Goal: Task Accomplishment & Management: Use online tool/utility

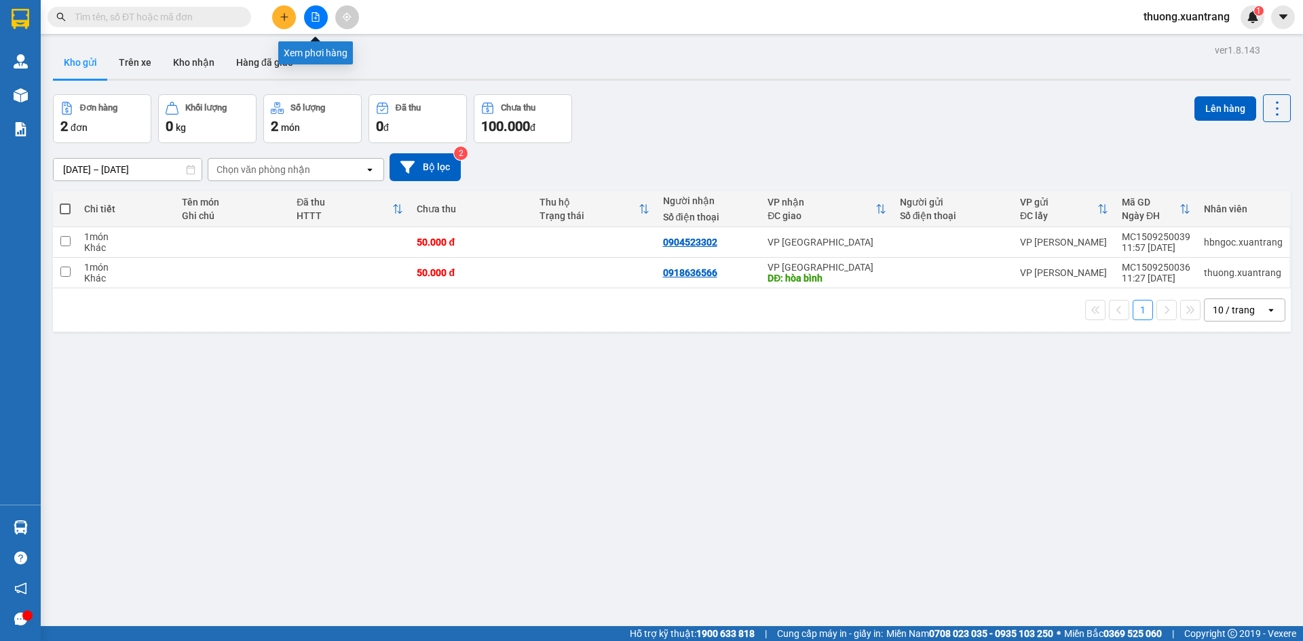
click at [314, 19] on icon "file-add" at bounding box center [316, 17] width 10 height 10
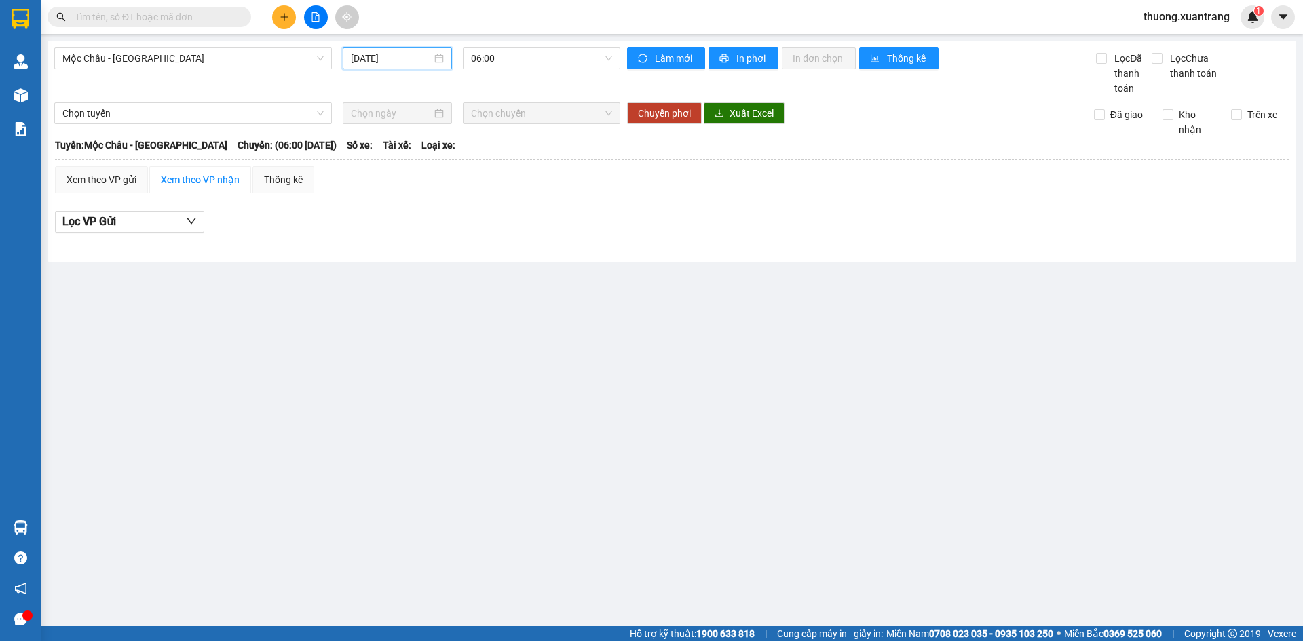
click at [367, 62] on input "15/09/2025" at bounding box center [391, 58] width 81 height 15
type input "15/09/2025"
click at [389, 177] on div "15" at bounding box center [387, 178] width 16 height 16
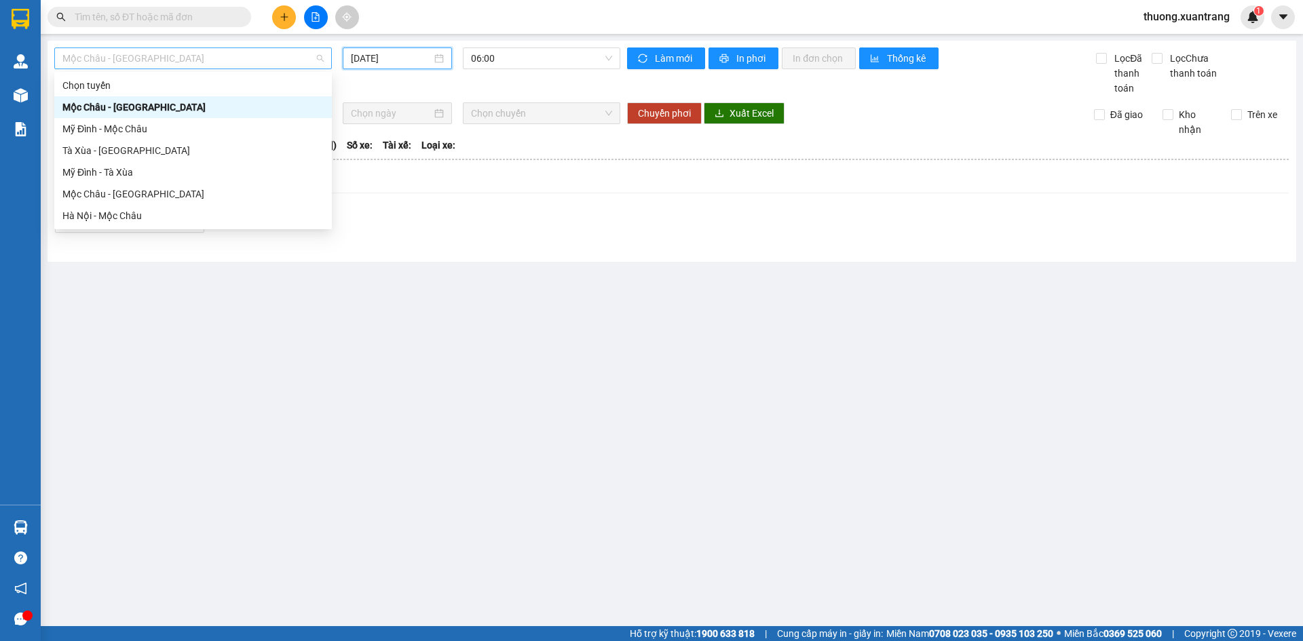
click at [170, 61] on span "Mộc Châu - Mỹ Đình" at bounding box center [192, 58] width 261 height 20
click at [136, 219] on div "Hà Nội - Mộc Châu" at bounding box center [192, 215] width 261 height 15
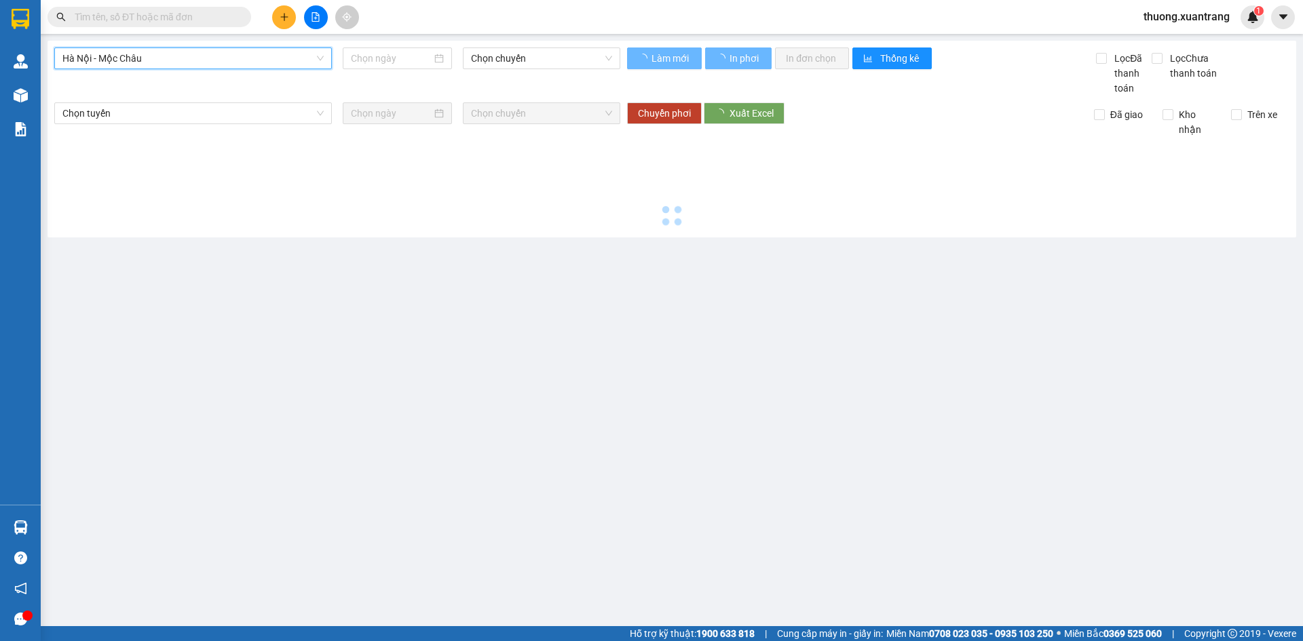
type input "15/09/2025"
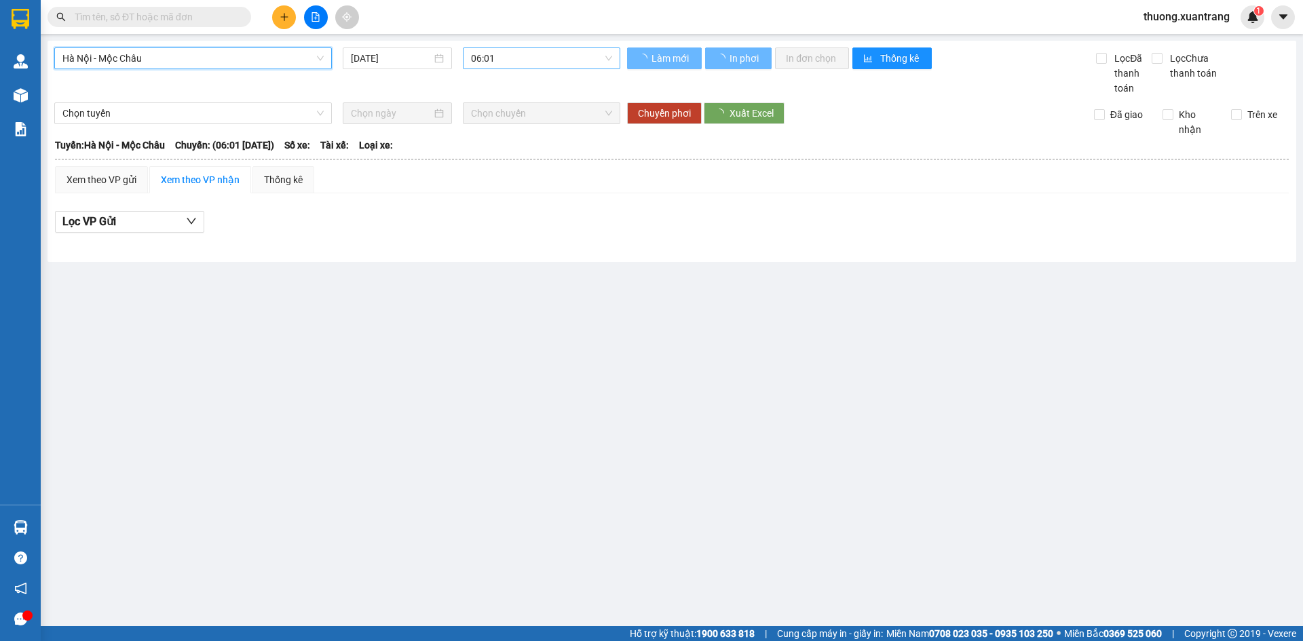
click at [529, 61] on span "06:01" at bounding box center [541, 58] width 141 height 20
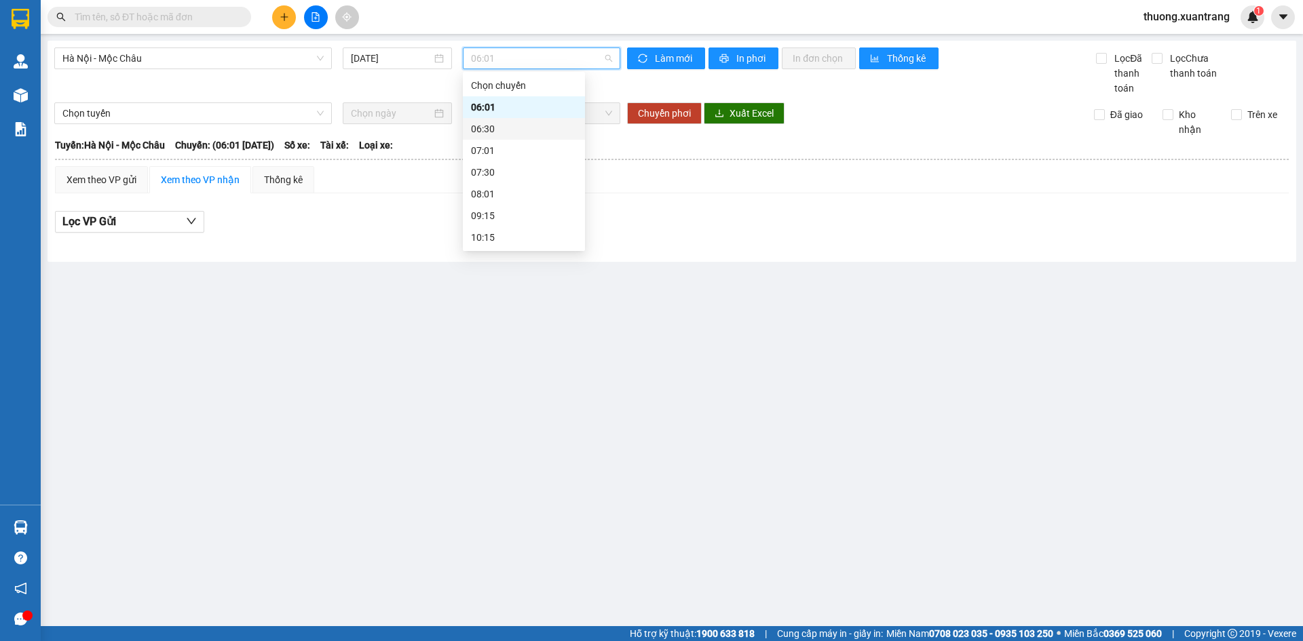
click at [495, 127] on div "06:30" at bounding box center [524, 128] width 106 height 15
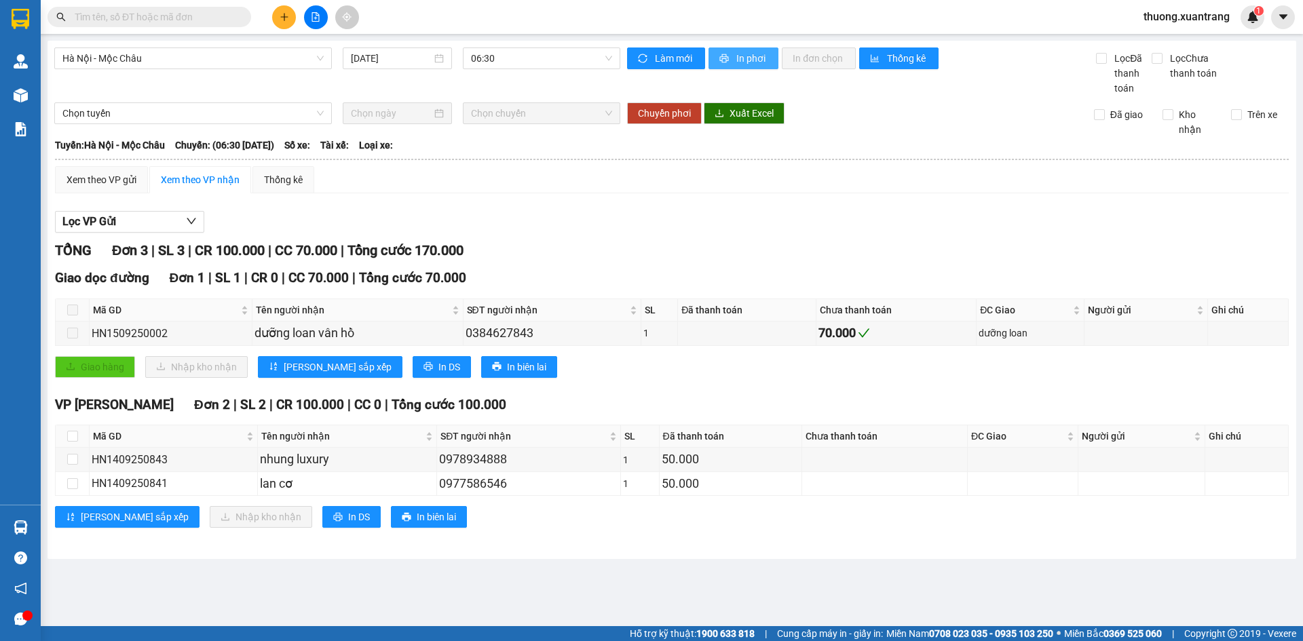
click at [755, 63] on span "In phơi" at bounding box center [751, 58] width 31 height 15
click at [569, 56] on span "06:30" at bounding box center [541, 58] width 141 height 20
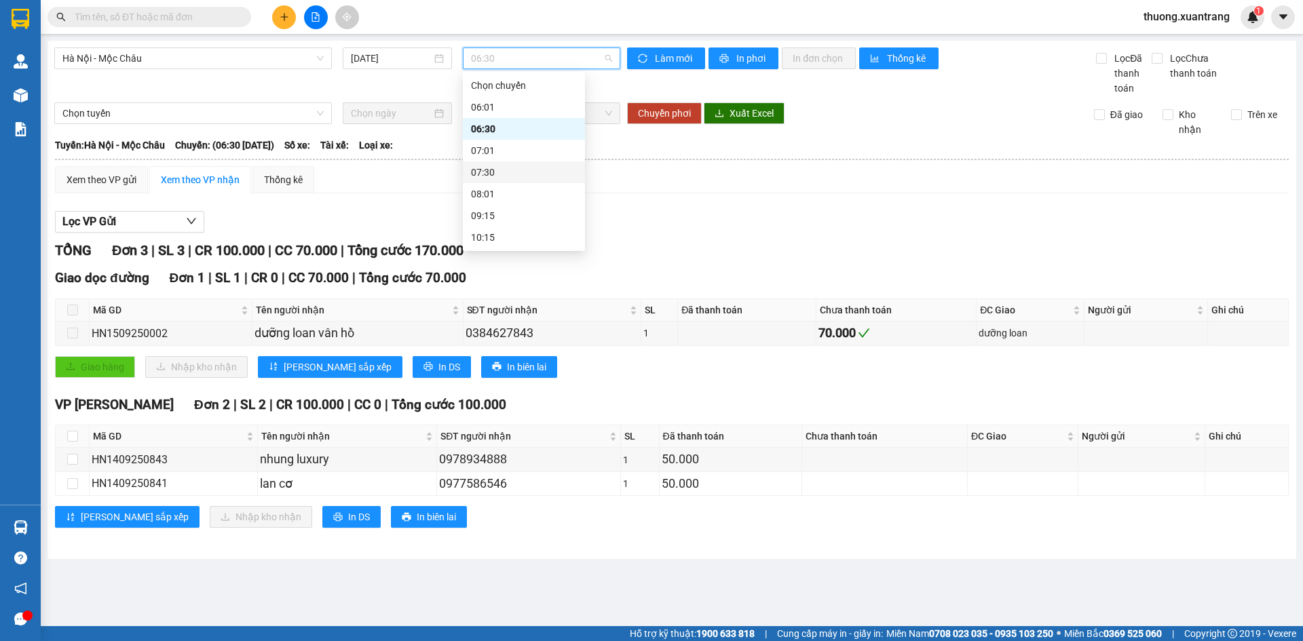
click at [491, 156] on div "07:01" at bounding box center [524, 150] width 106 height 15
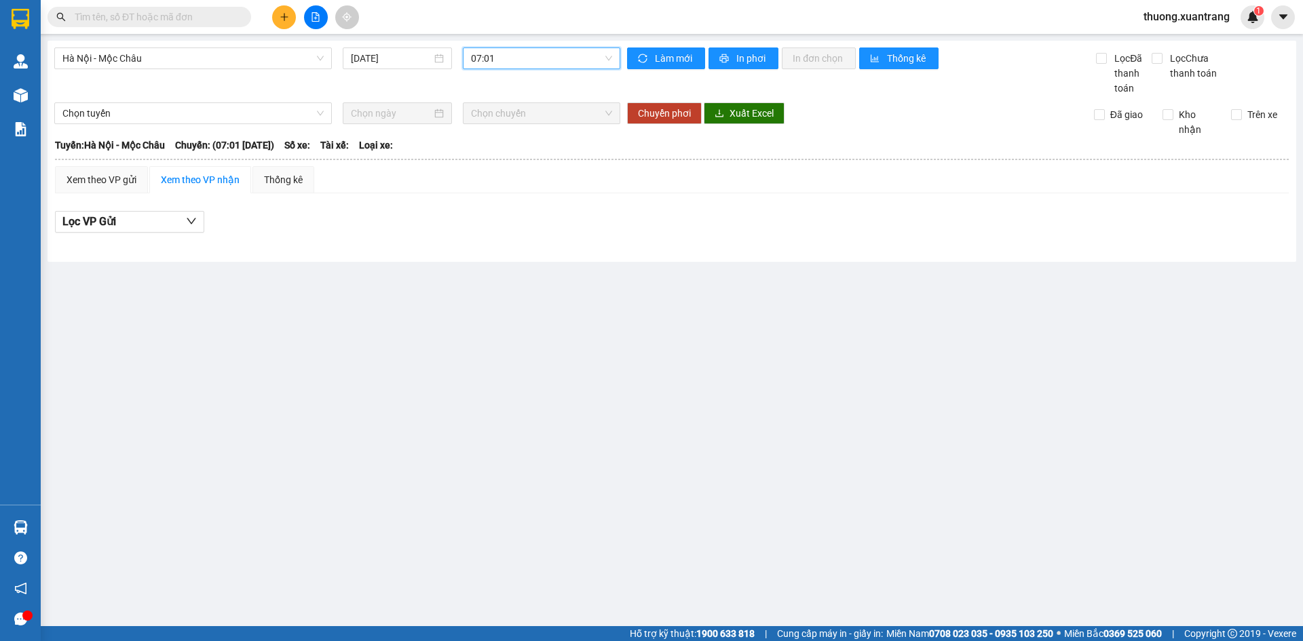
click at [582, 52] on span "07:01" at bounding box center [541, 58] width 141 height 20
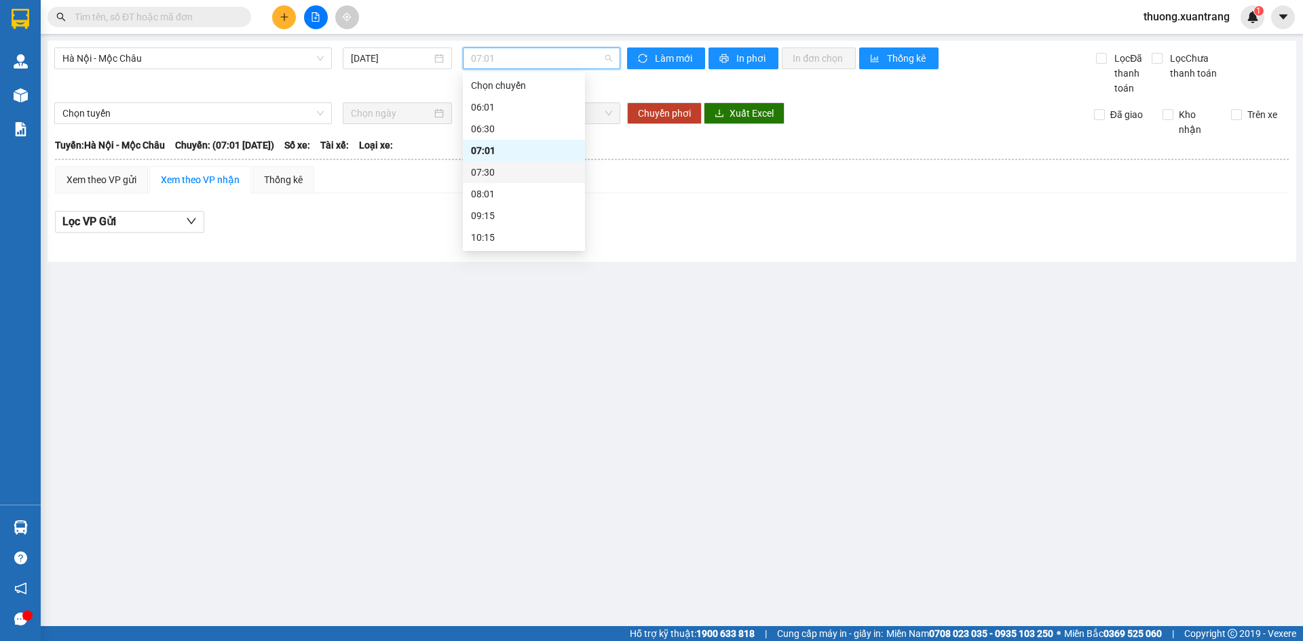
click at [495, 161] on div "07:01" at bounding box center [524, 151] width 122 height 22
click at [515, 60] on span "07:01" at bounding box center [541, 58] width 141 height 20
click at [500, 160] on div "07:01" at bounding box center [524, 151] width 122 height 22
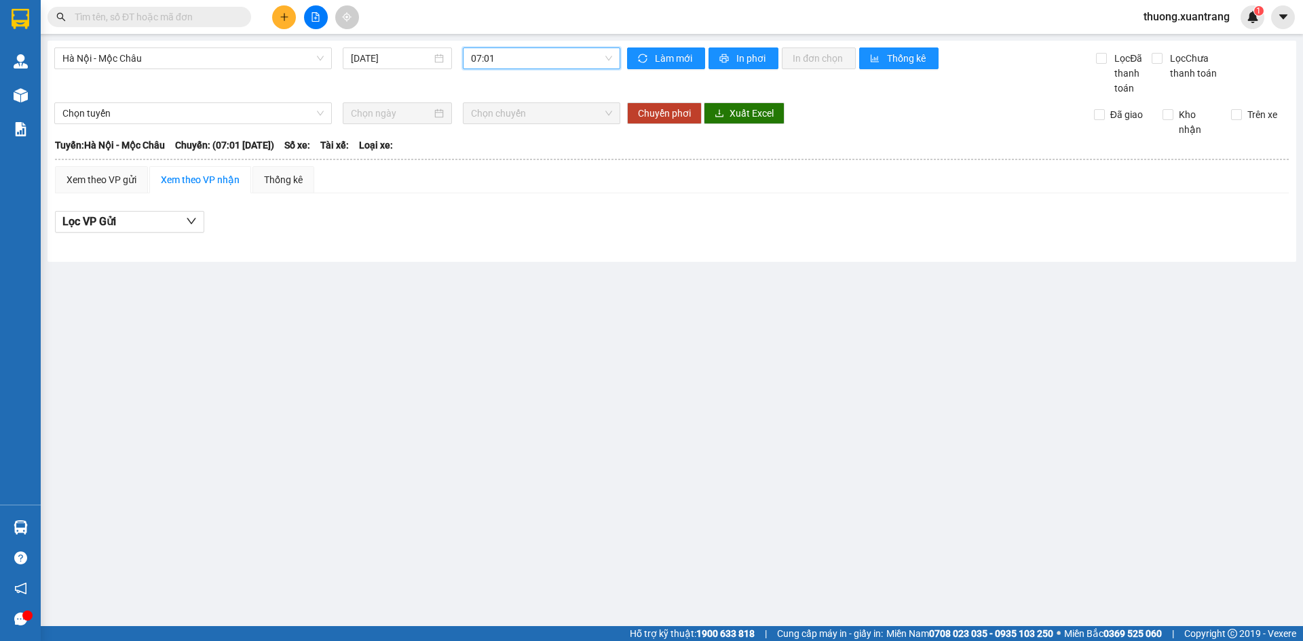
click at [533, 62] on span "07:01" at bounding box center [541, 58] width 141 height 20
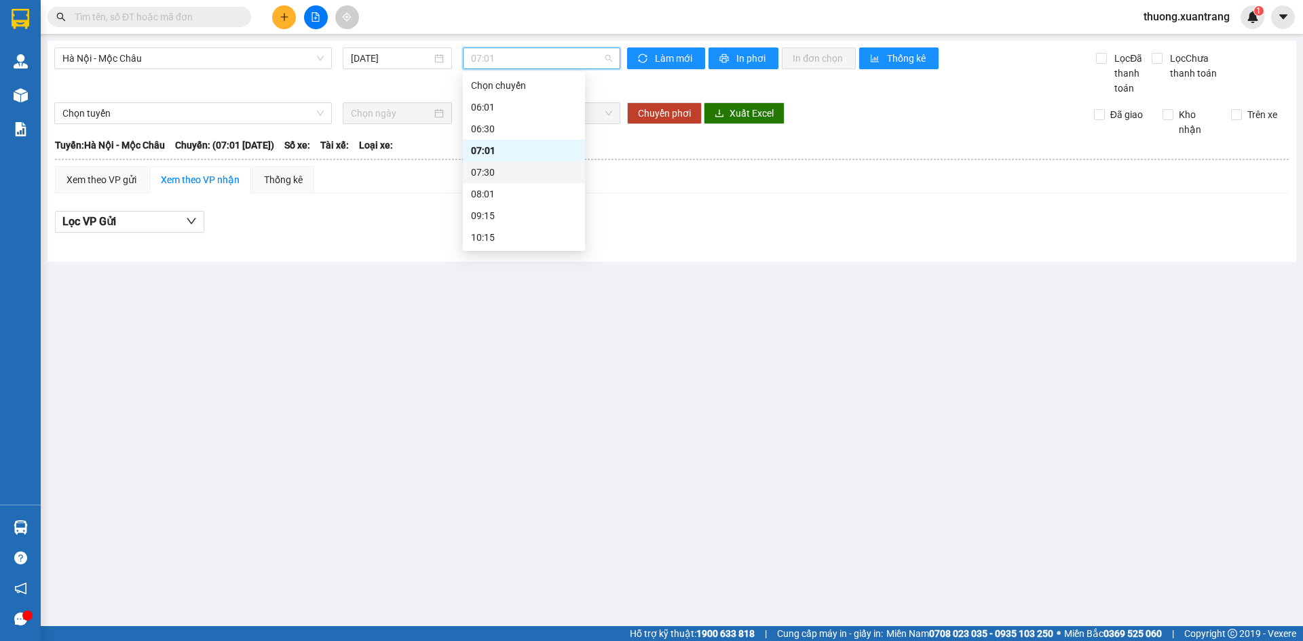
click at [514, 171] on div "07:30" at bounding box center [524, 172] width 106 height 15
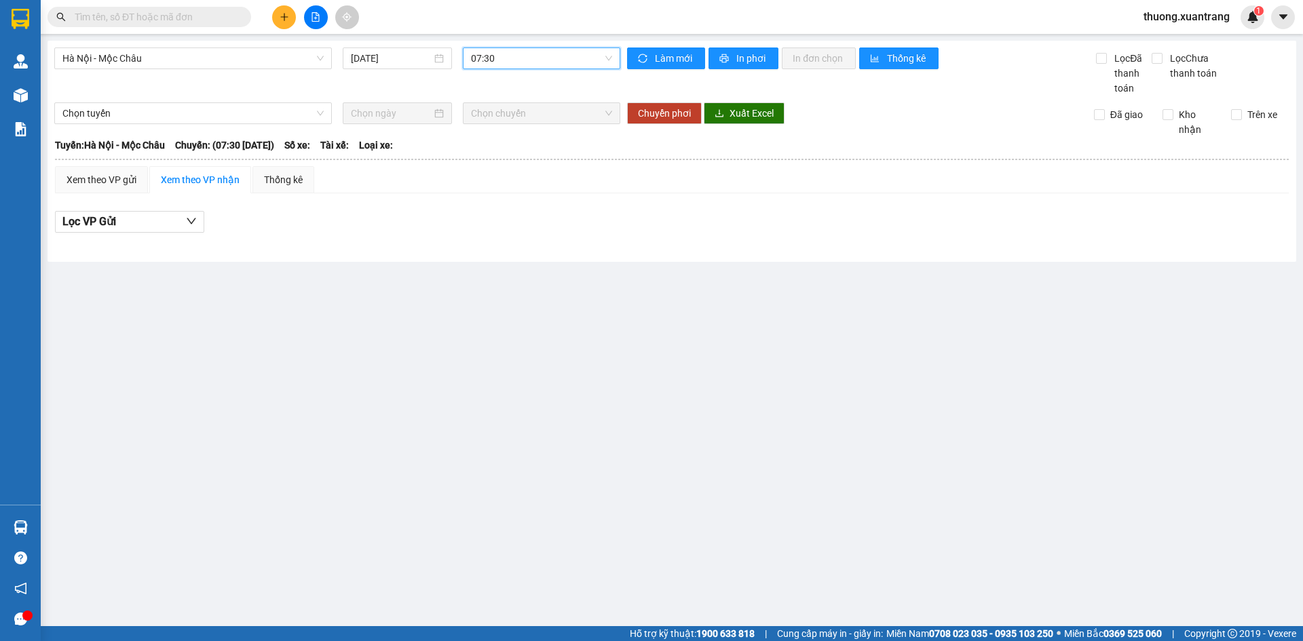
click at [522, 60] on span "07:30" at bounding box center [541, 58] width 141 height 20
click at [496, 191] on div "08:01" at bounding box center [524, 194] width 106 height 15
click at [525, 56] on span "08:01" at bounding box center [541, 58] width 141 height 20
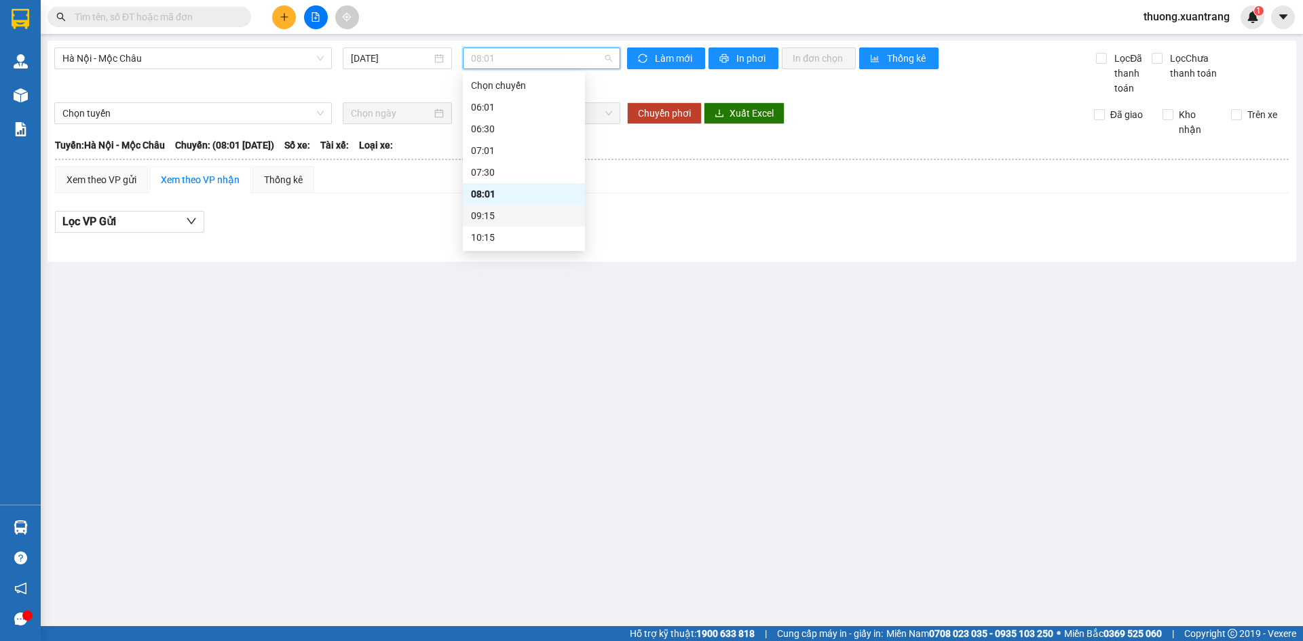
click at [495, 214] on div "09:15" at bounding box center [524, 215] width 106 height 15
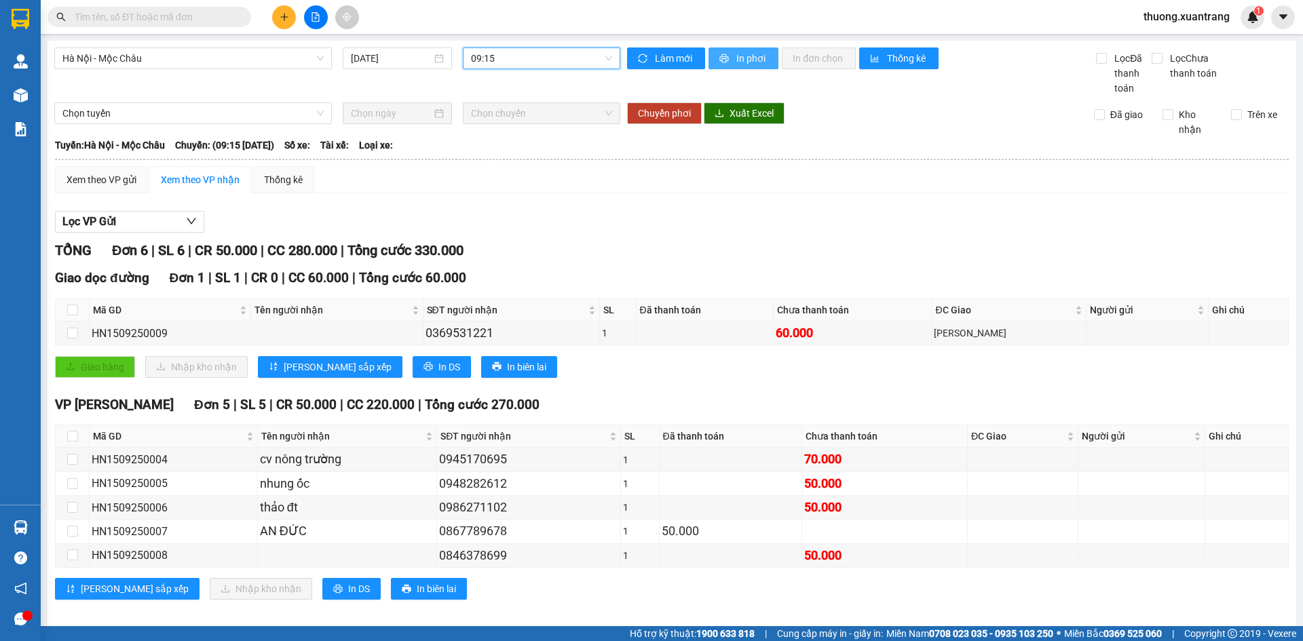
click at [741, 52] on span "In phơi" at bounding box center [751, 58] width 31 height 15
click at [510, 56] on span "09:15" at bounding box center [541, 58] width 141 height 20
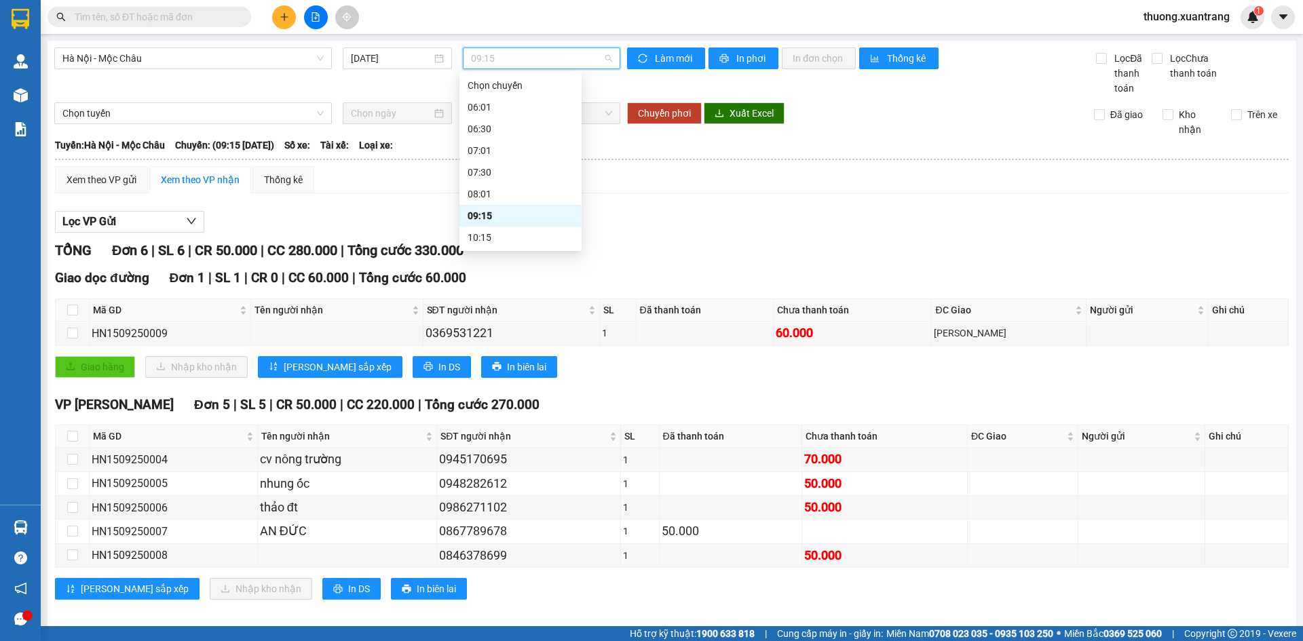
click at [493, 236] on div "10:15" at bounding box center [521, 237] width 106 height 15
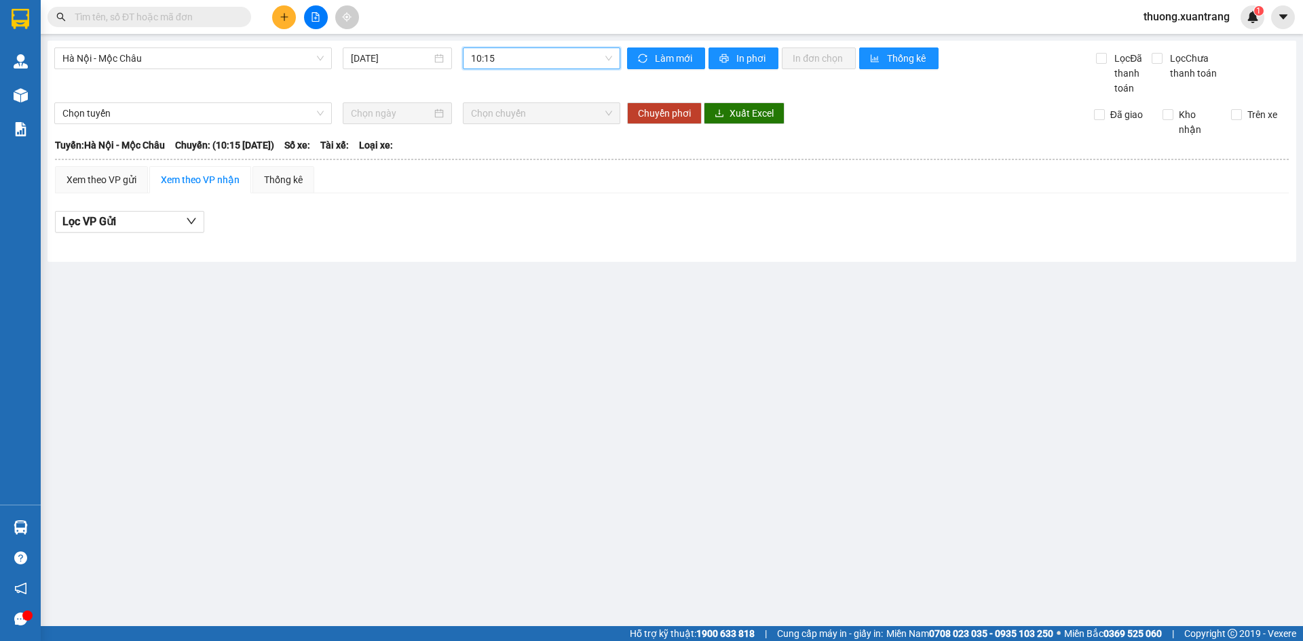
click at [565, 54] on span "10:15" at bounding box center [541, 58] width 141 height 20
click at [519, 193] on div "11:15" at bounding box center [524, 191] width 106 height 15
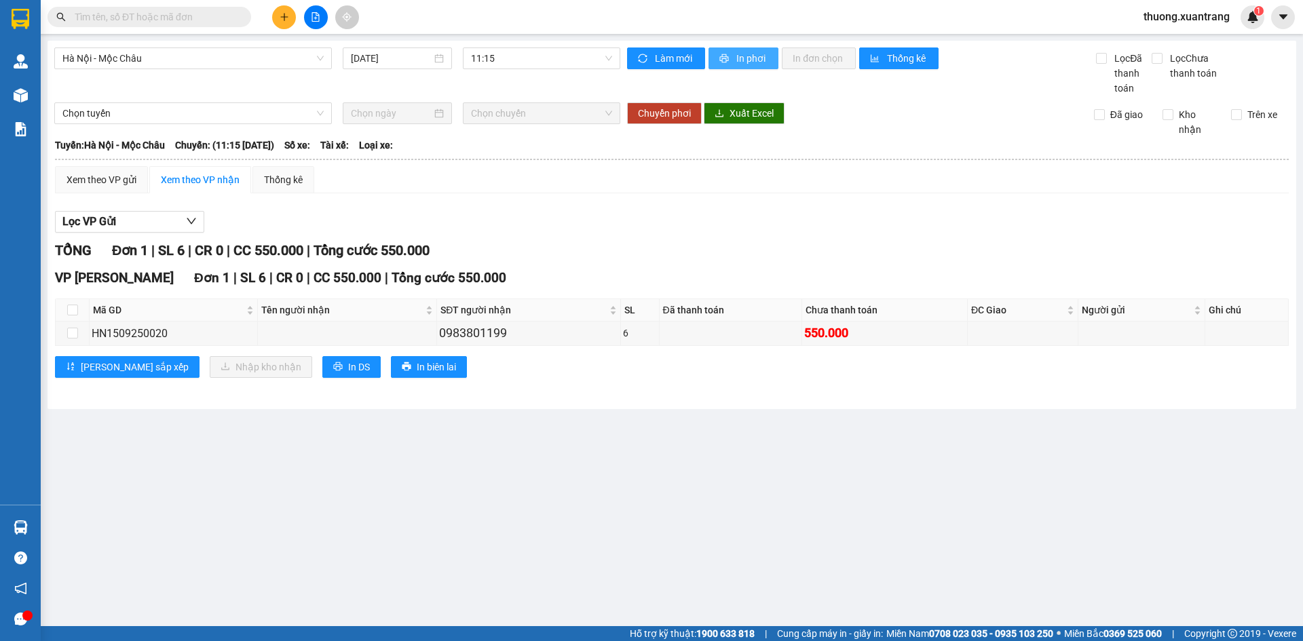
click at [758, 52] on span "In phơi" at bounding box center [751, 58] width 31 height 15
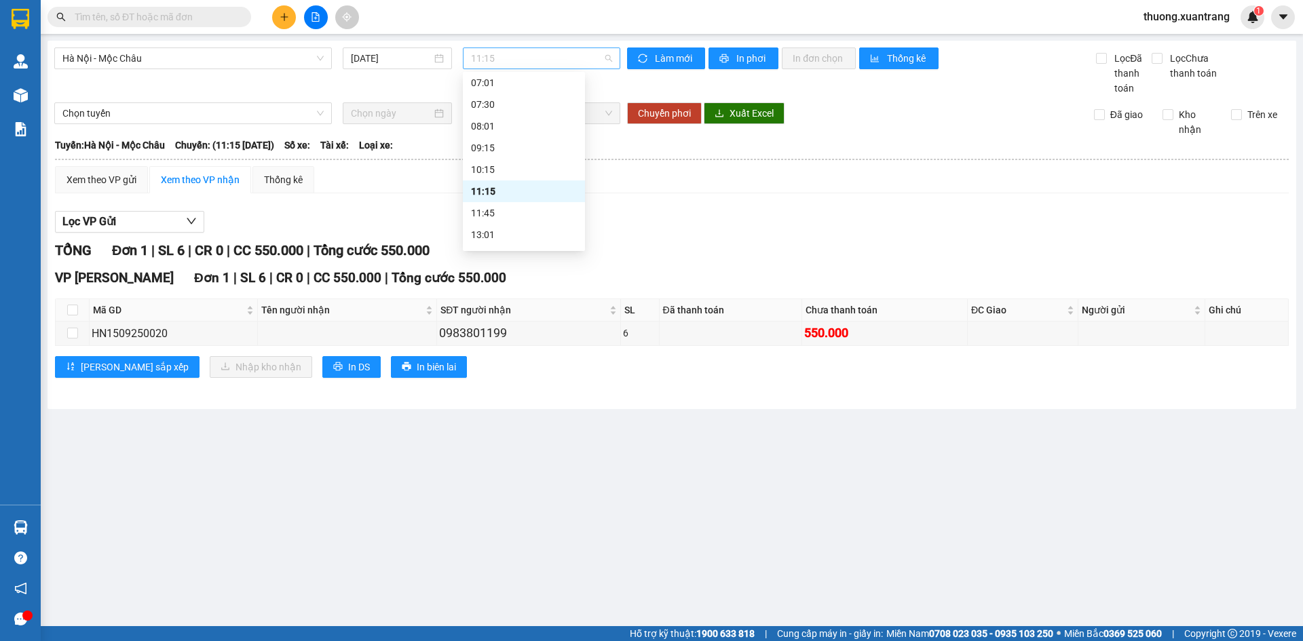
click at [513, 51] on span "11:15" at bounding box center [541, 58] width 141 height 20
click at [504, 213] on div "11:45" at bounding box center [524, 213] width 106 height 15
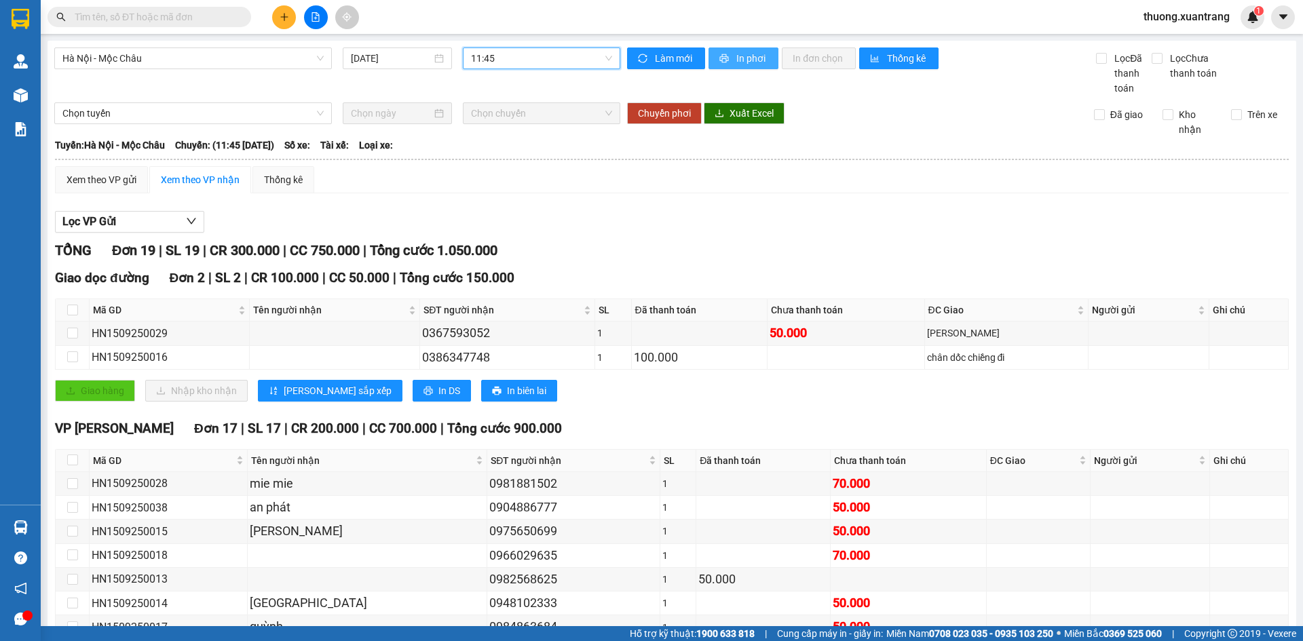
click at [754, 59] on span "In phơi" at bounding box center [751, 58] width 31 height 15
click at [542, 55] on span "11:45" at bounding box center [541, 58] width 141 height 20
click at [513, 170] on div "13:01" at bounding box center [521, 167] width 106 height 15
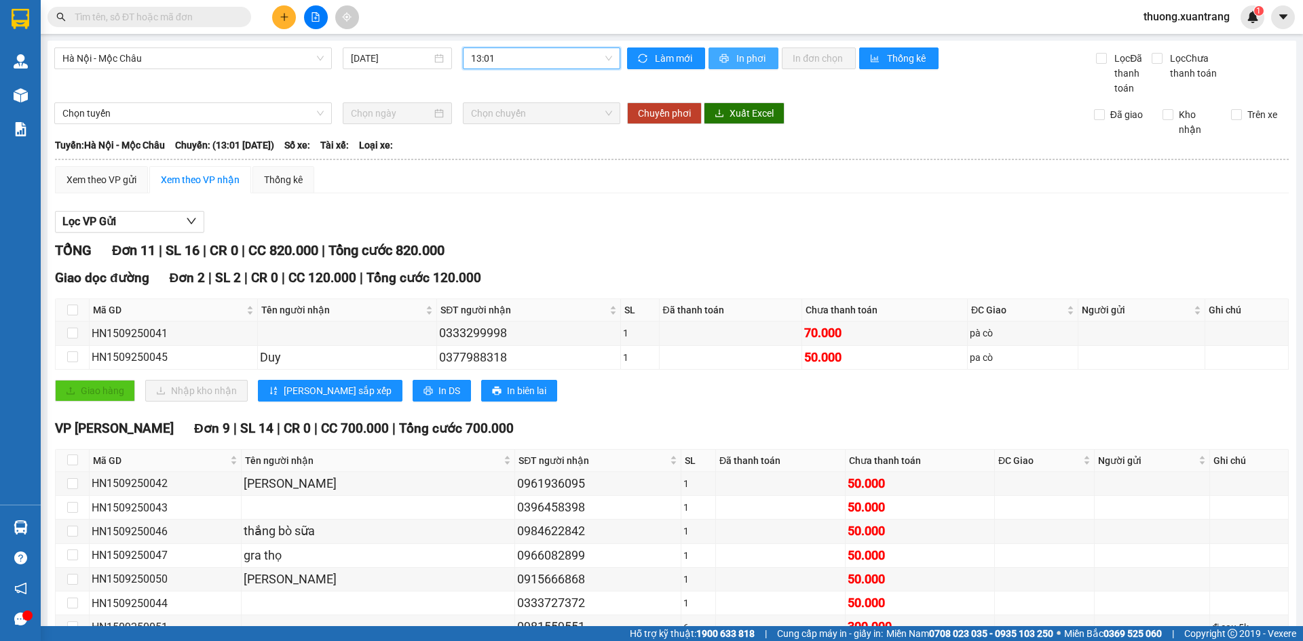
click at [742, 56] on span "In phơi" at bounding box center [751, 58] width 31 height 15
click at [533, 55] on span "13:01" at bounding box center [541, 58] width 141 height 20
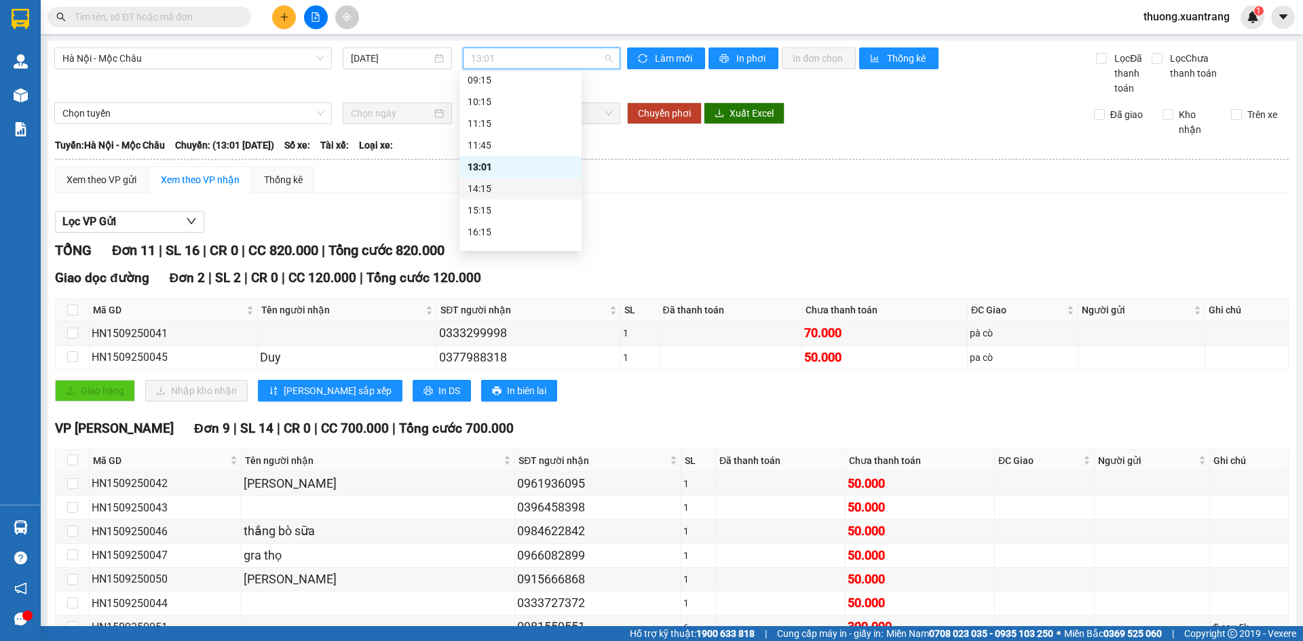
click at [508, 184] on div "14:15" at bounding box center [521, 188] width 106 height 15
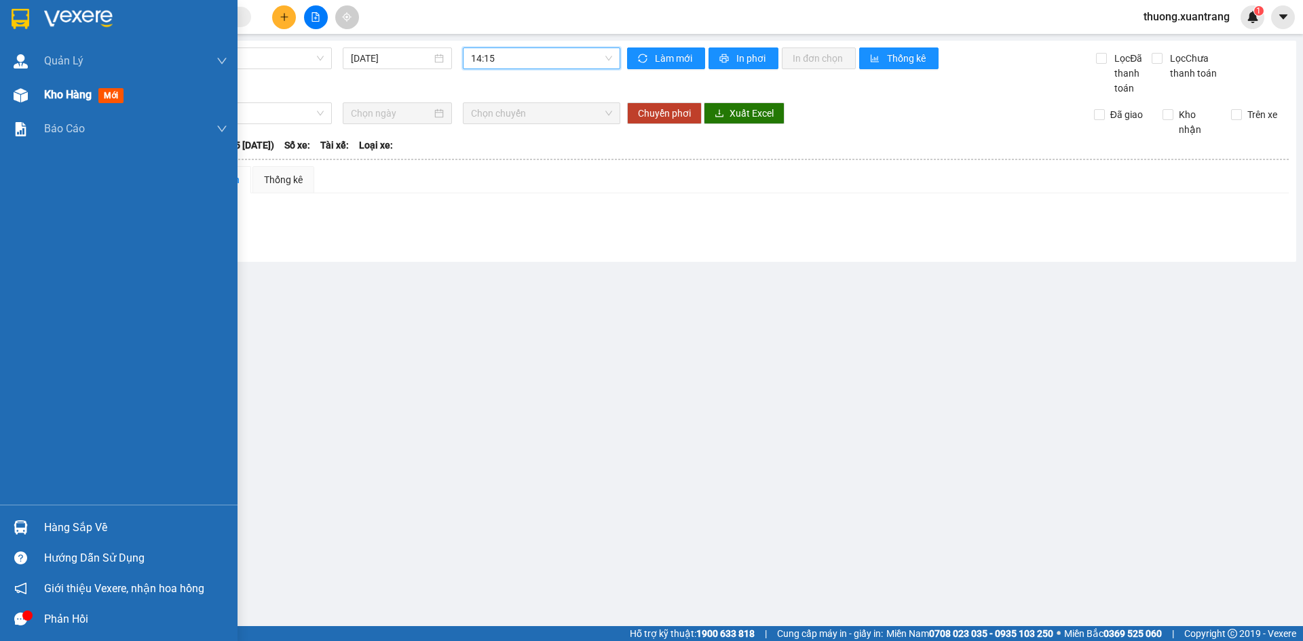
click at [25, 98] on img at bounding box center [21, 95] width 14 height 14
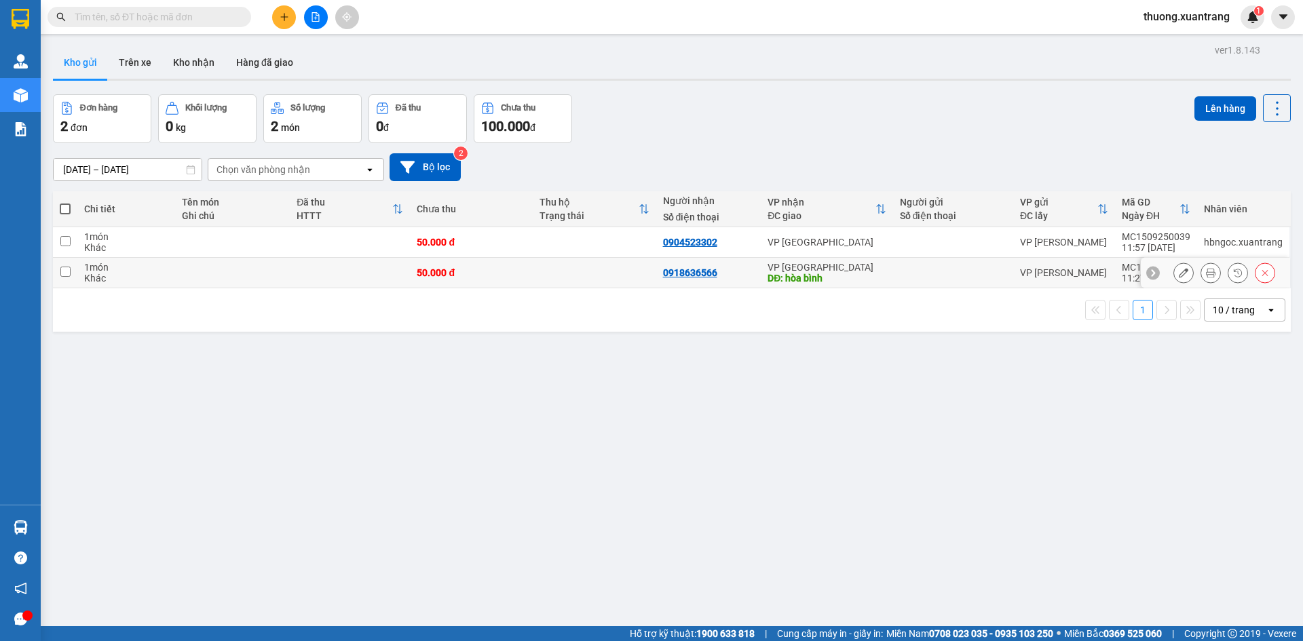
click at [917, 274] on div at bounding box center [953, 272] width 107 height 11
checkbox input "true"
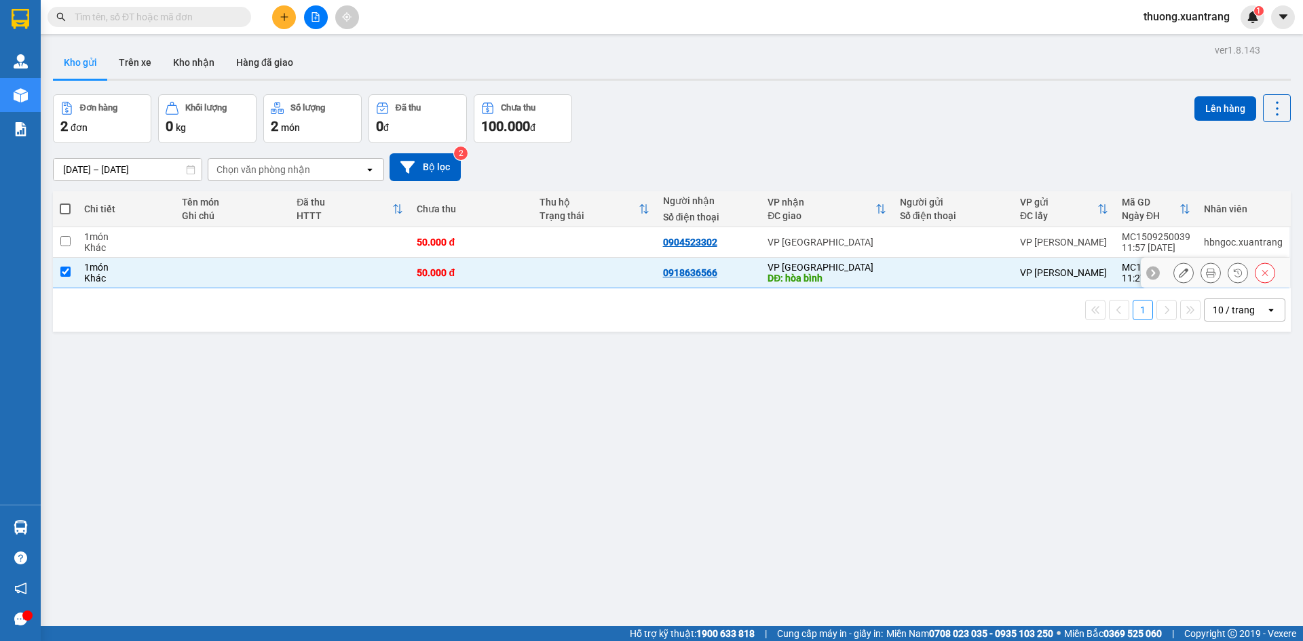
click at [905, 242] on div at bounding box center [953, 242] width 107 height 11
checkbox input "true"
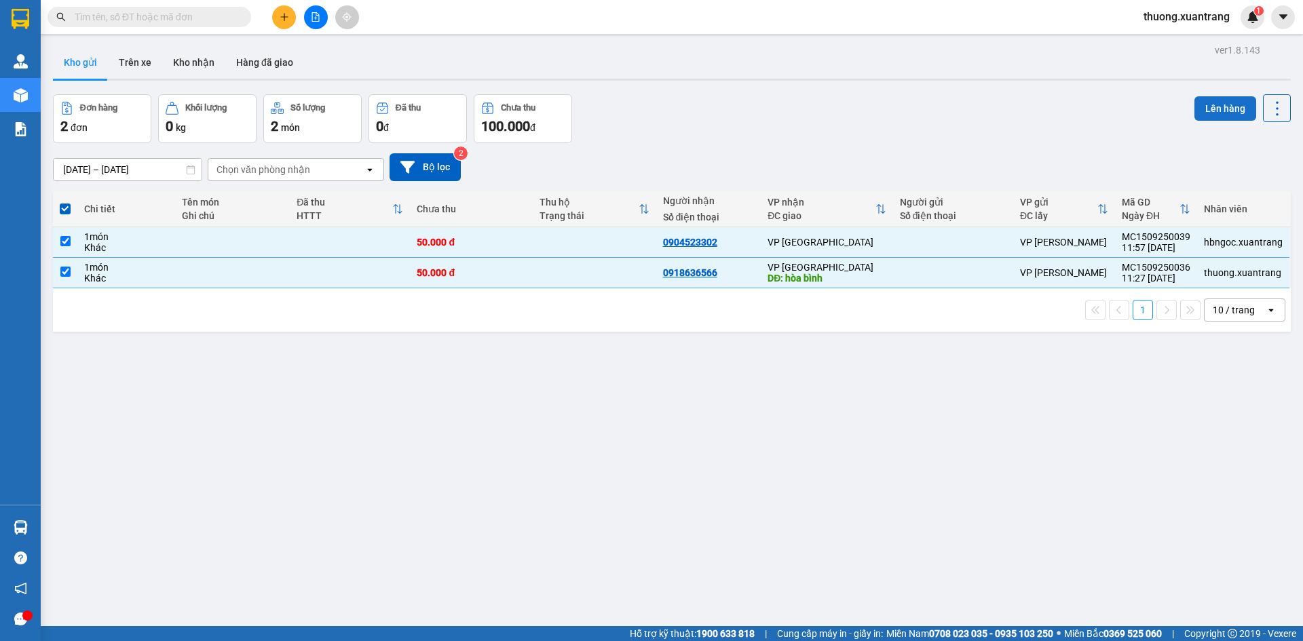
click at [1218, 110] on button "Lên hàng" at bounding box center [1226, 108] width 62 height 24
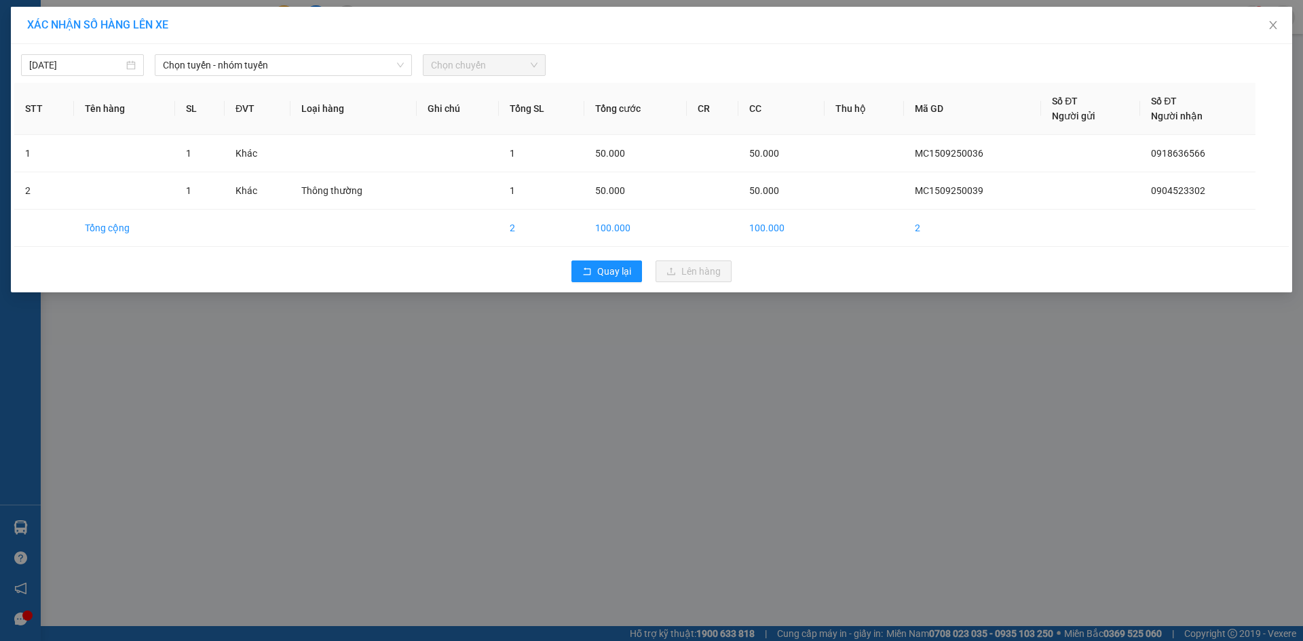
click at [258, 53] on div "15/09/2025 Chọn tuyến - nhóm tuyến Chọn chuyến" at bounding box center [651, 62] width 1275 height 29
click at [260, 64] on span "Chọn tuyến - nhóm tuyến" at bounding box center [283, 65] width 241 height 20
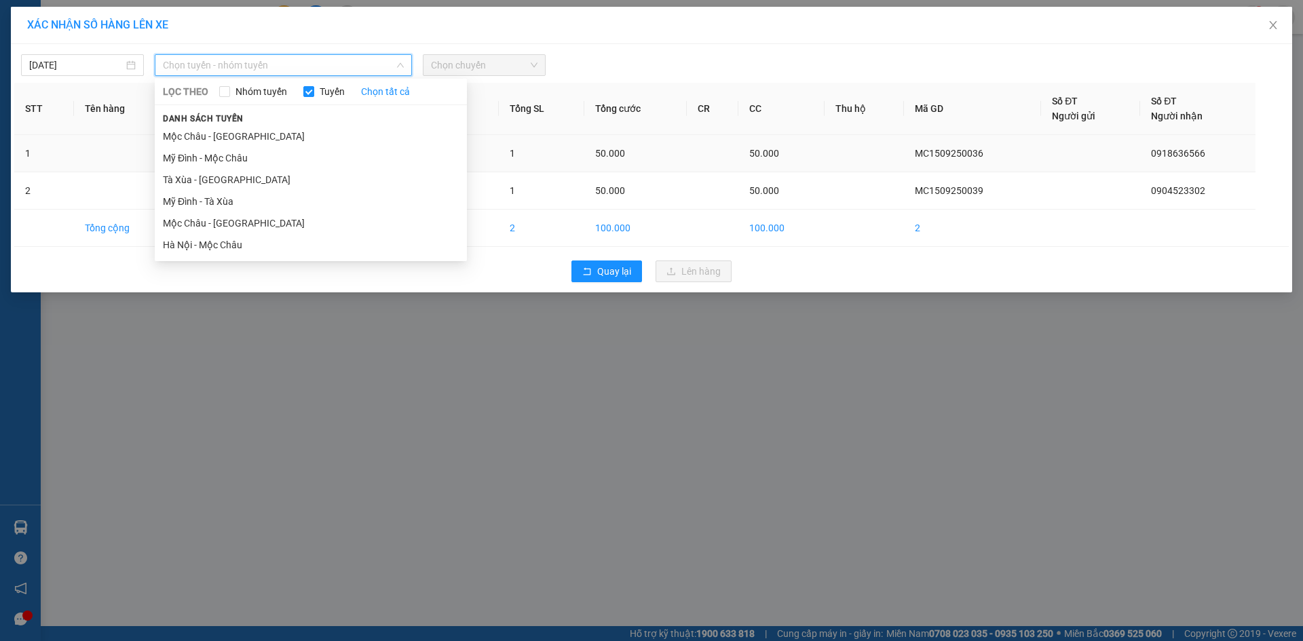
drag, startPoint x: 246, startPoint y: 221, endPoint x: 302, endPoint y: 169, distance: 76.3
click at [246, 220] on li "Mộc Châu - Hà Nội" at bounding box center [311, 223] width 312 height 22
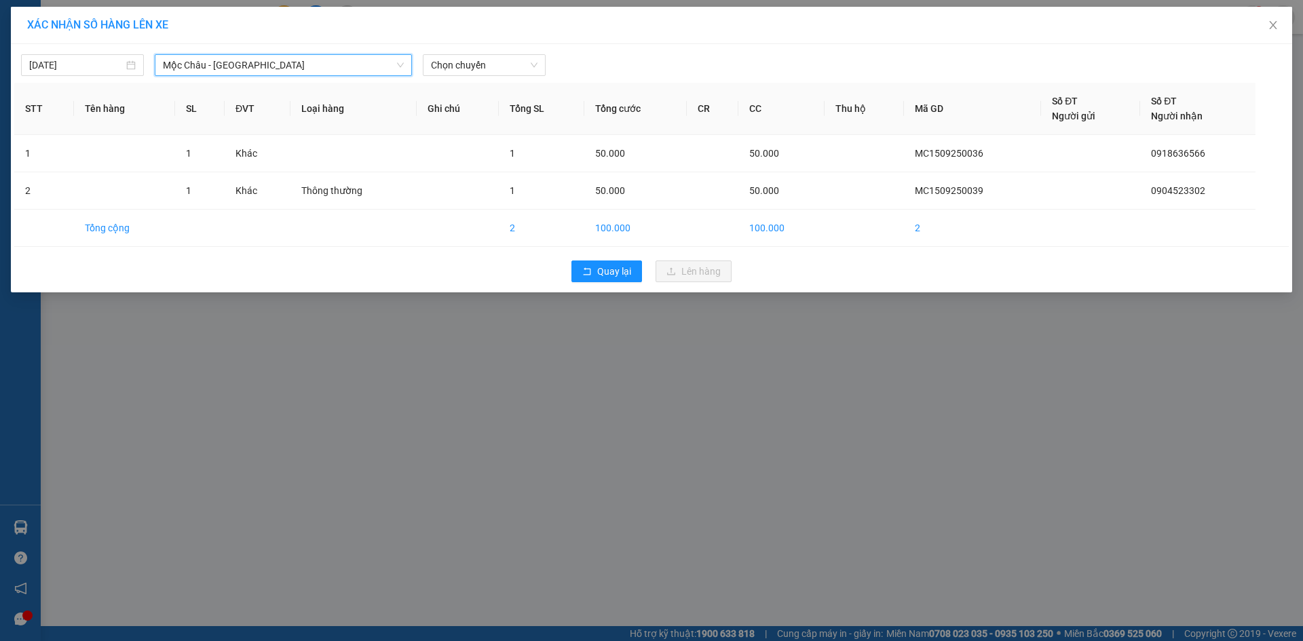
click at [474, 76] on div "15/09/2025 Mộc Châu - Hà Nội Mộc Châu - Hà Nội LỌC THEO Nhóm tuyến Tuyến Chọn t…" at bounding box center [651, 168] width 1281 height 248
click at [498, 67] on span "Chọn chuyến" at bounding box center [484, 65] width 107 height 20
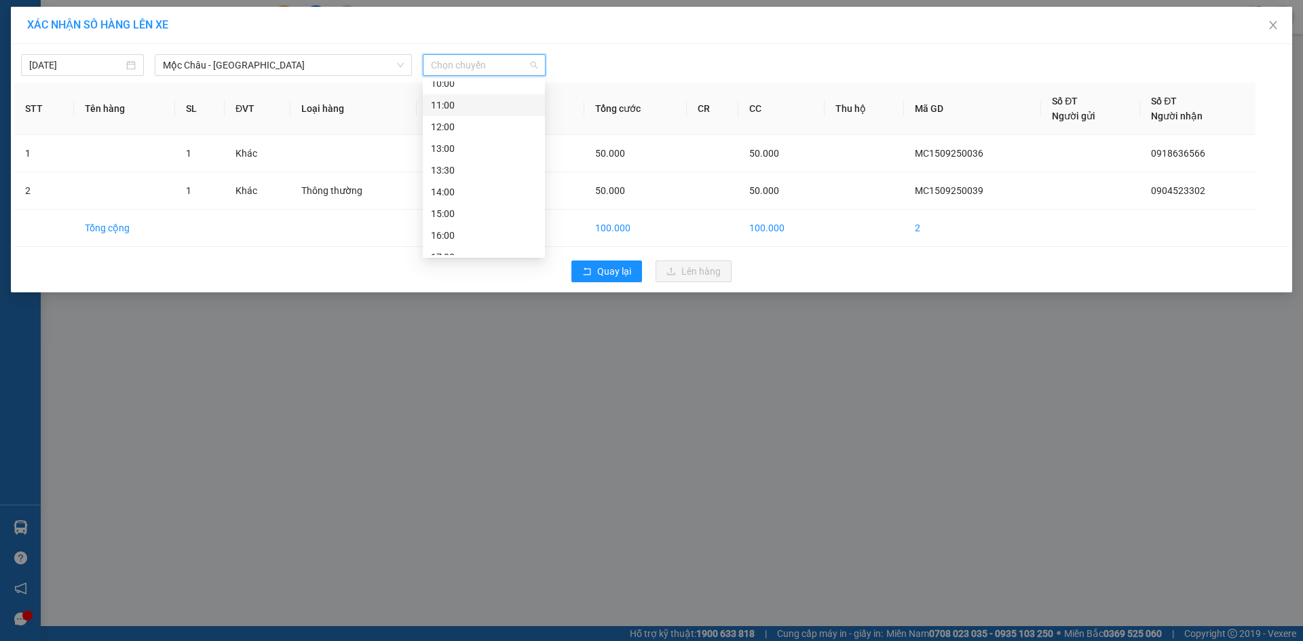
scroll to position [136, 0]
click at [464, 155] on div "13:30" at bounding box center [484, 152] width 106 height 15
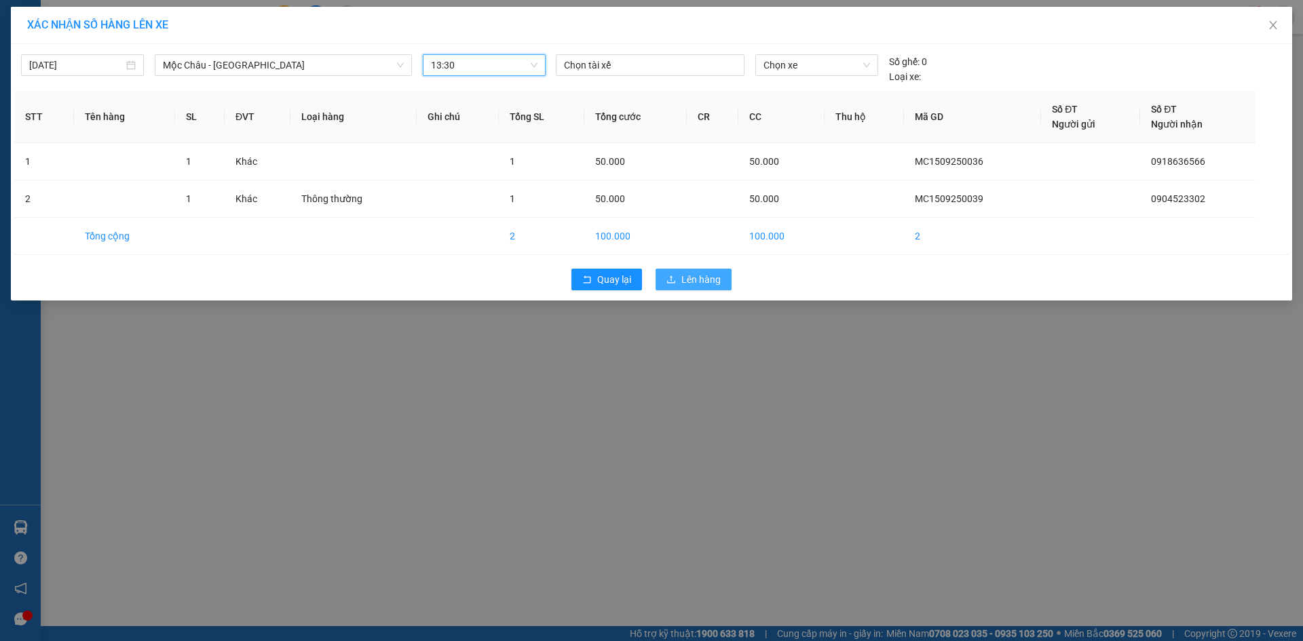
click at [697, 280] on span "Lên hàng" at bounding box center [700, 279] width 39 height 15
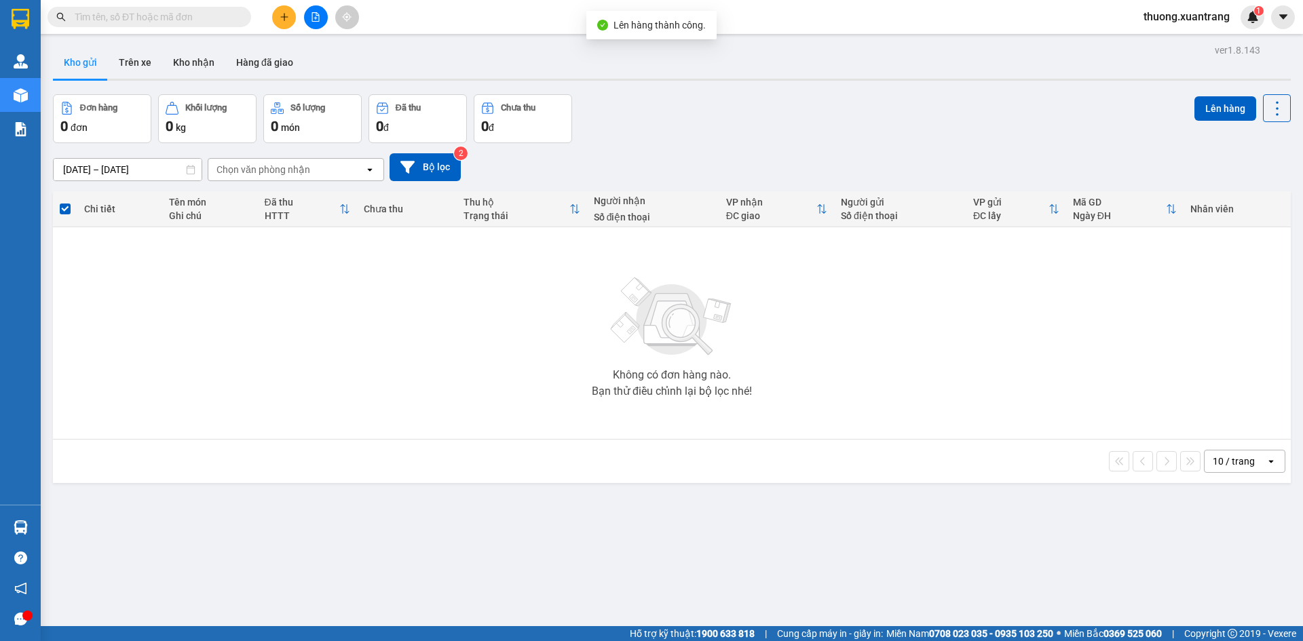
click at [286, 24] on button at bounding box center [284, 17] width 24 height 24
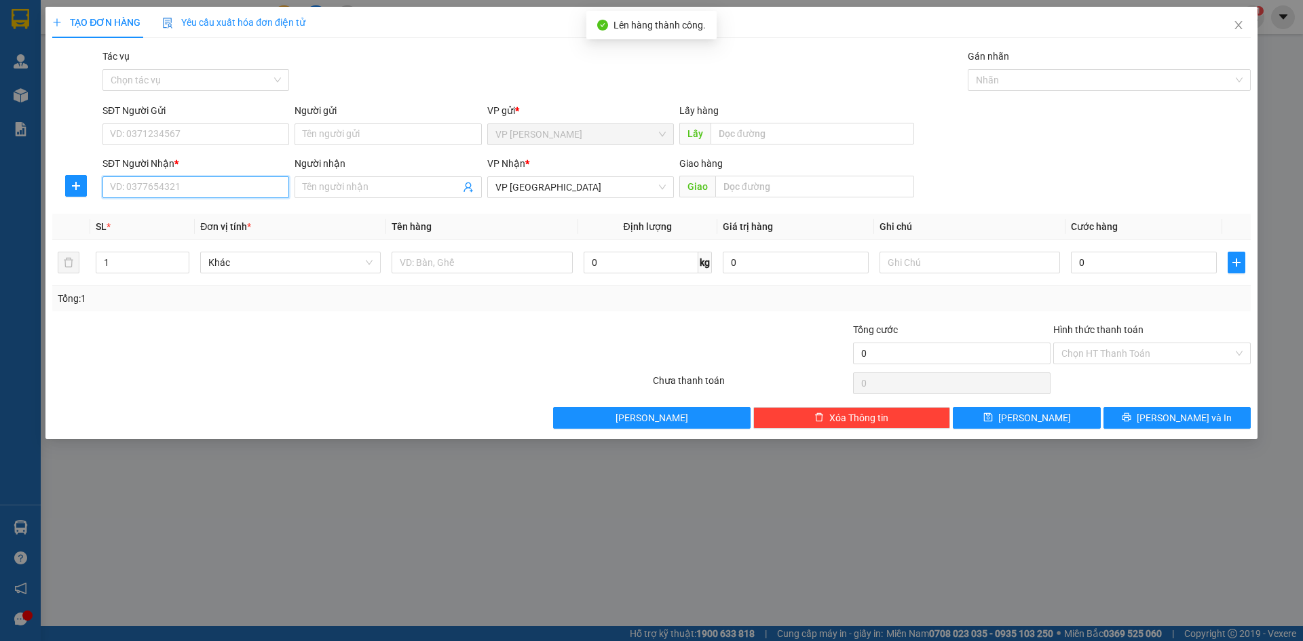
click at [236, 193] on input "SĐT Người Nhận *" at bounding box center [195, 187] width 187 height 22
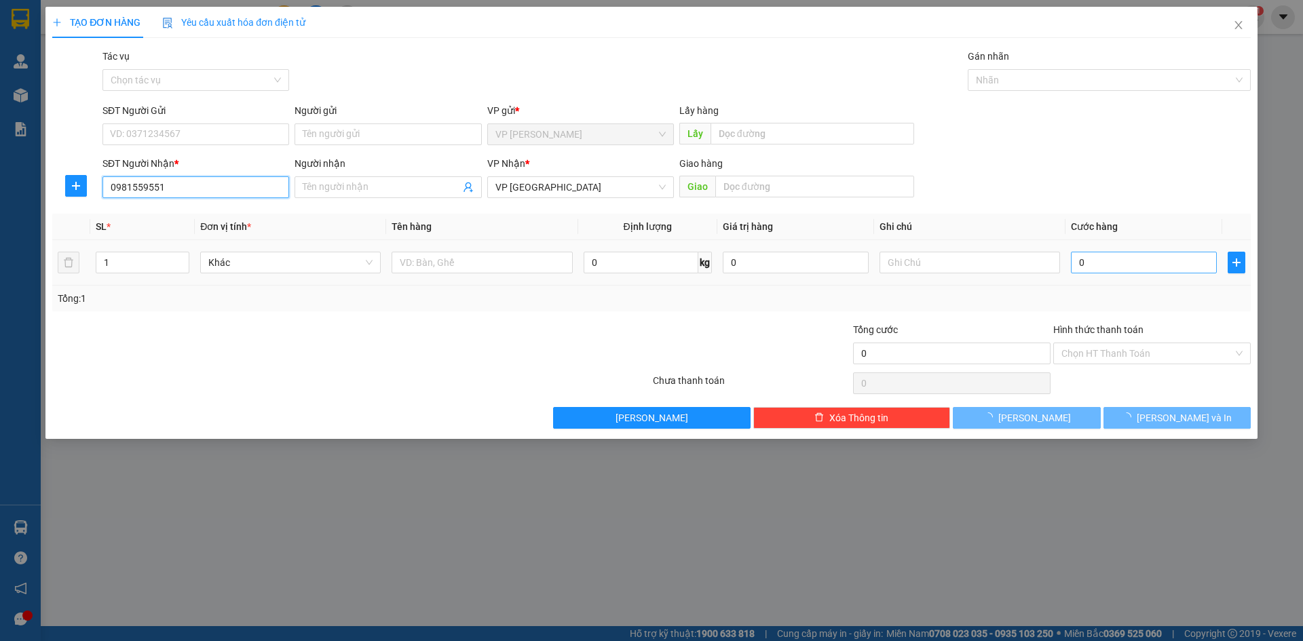
type input "0981559551"
click at [1159, 269] on input "0" at bounding box center [1144, 263] width 146 height 22
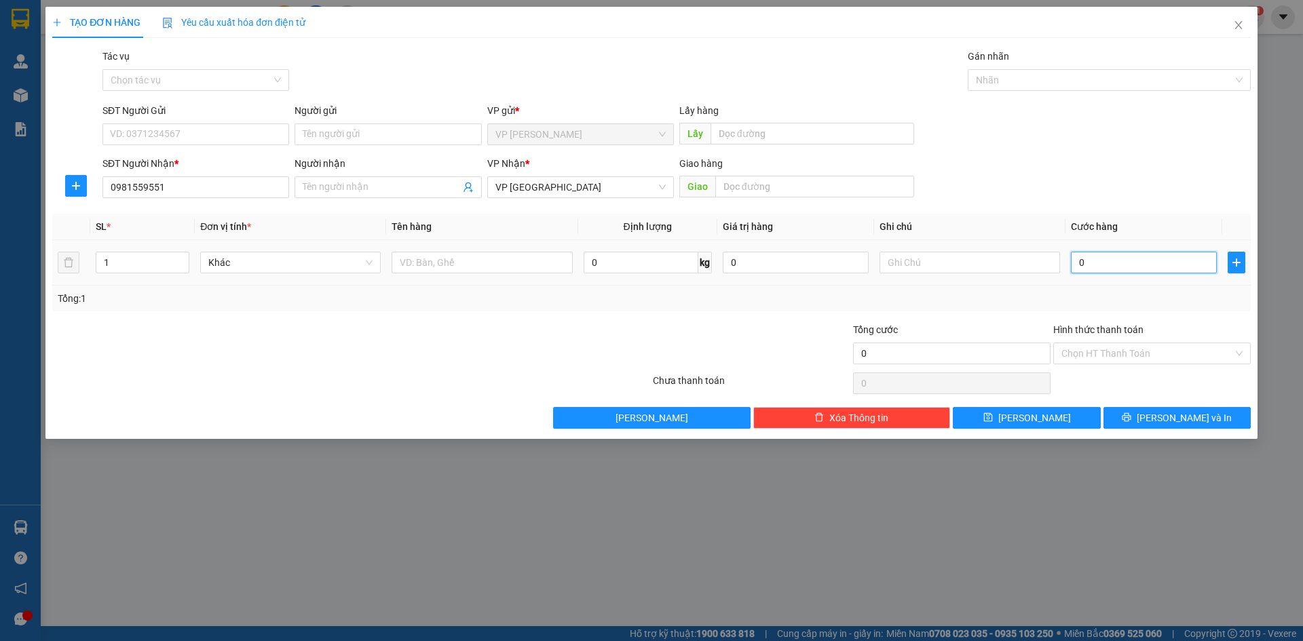
type input "5"
type input "50"
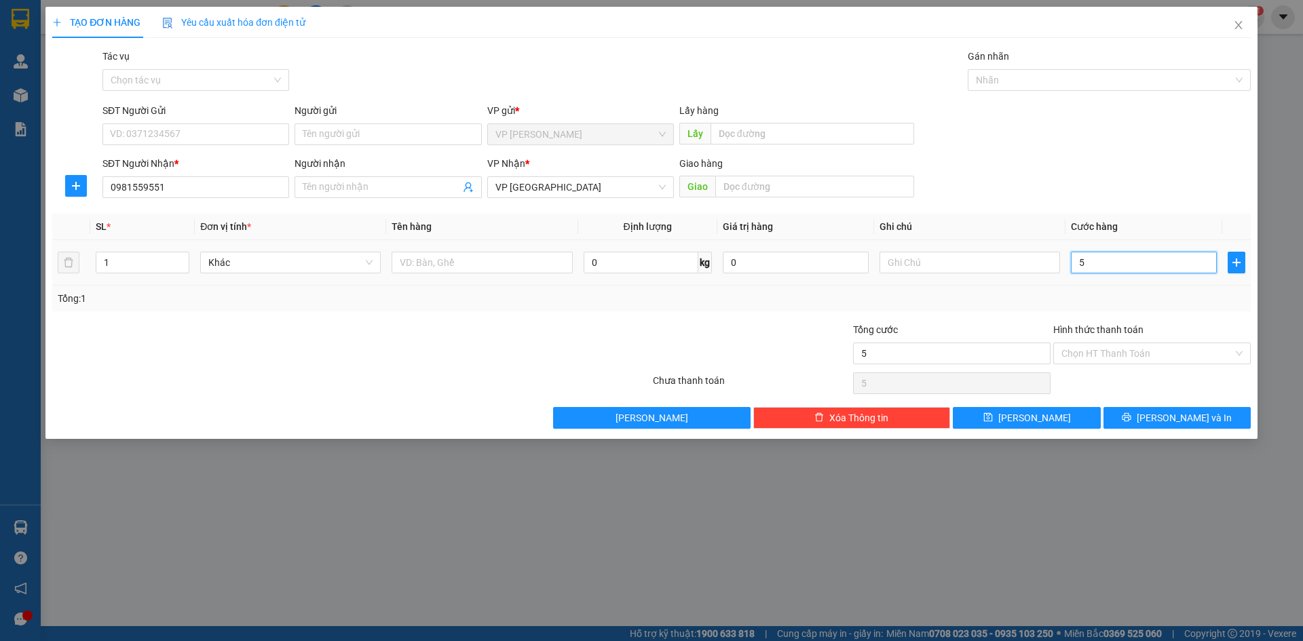
type input "50"
type input "50.000"
click at [1131, 350] on input "Hình thức thanh toán" at bounding box center [1148, 353] width 172 height 20
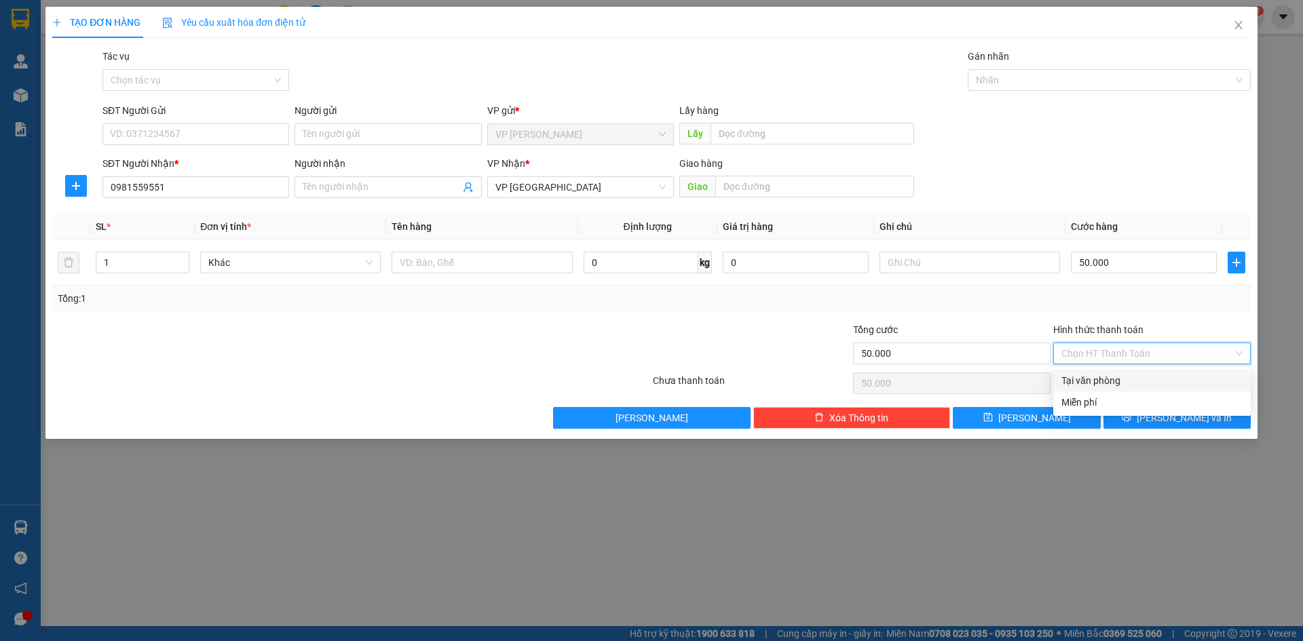
click at [1122, 381] on div "Tại văn phòng" at bounding box center [1152, 380] width 181 height 15
type input "0"
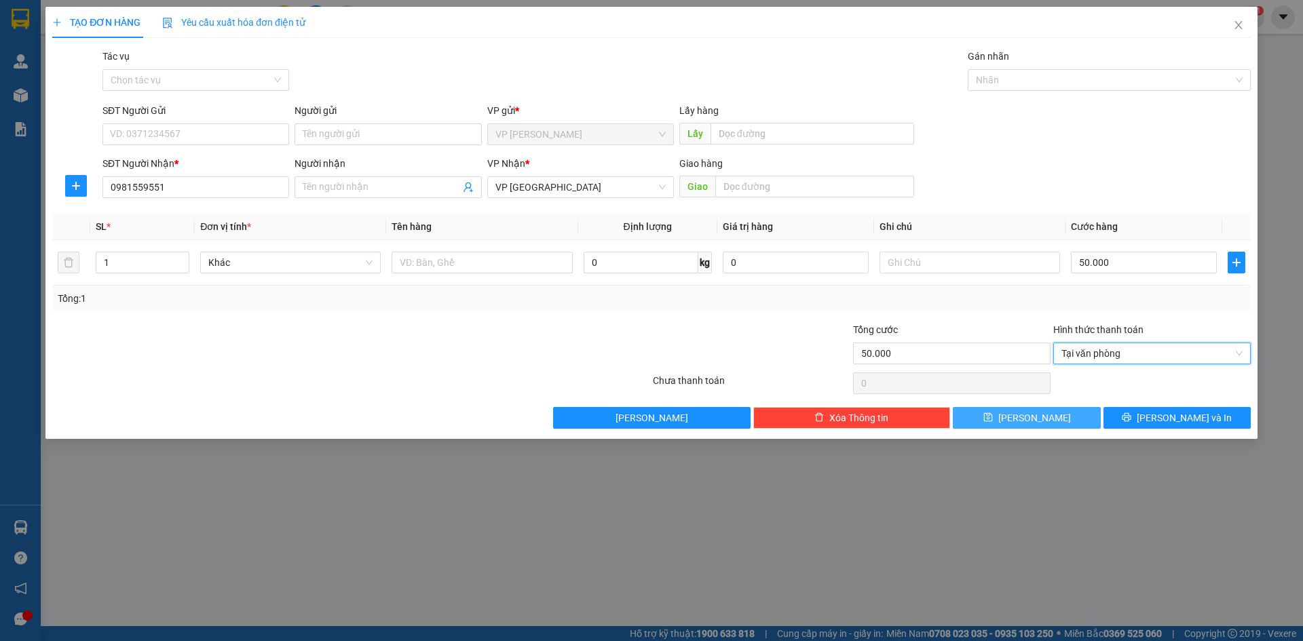
click at [1054, 410] on button "Lưu" at bounding box center [1026, 418] width 147 height 22
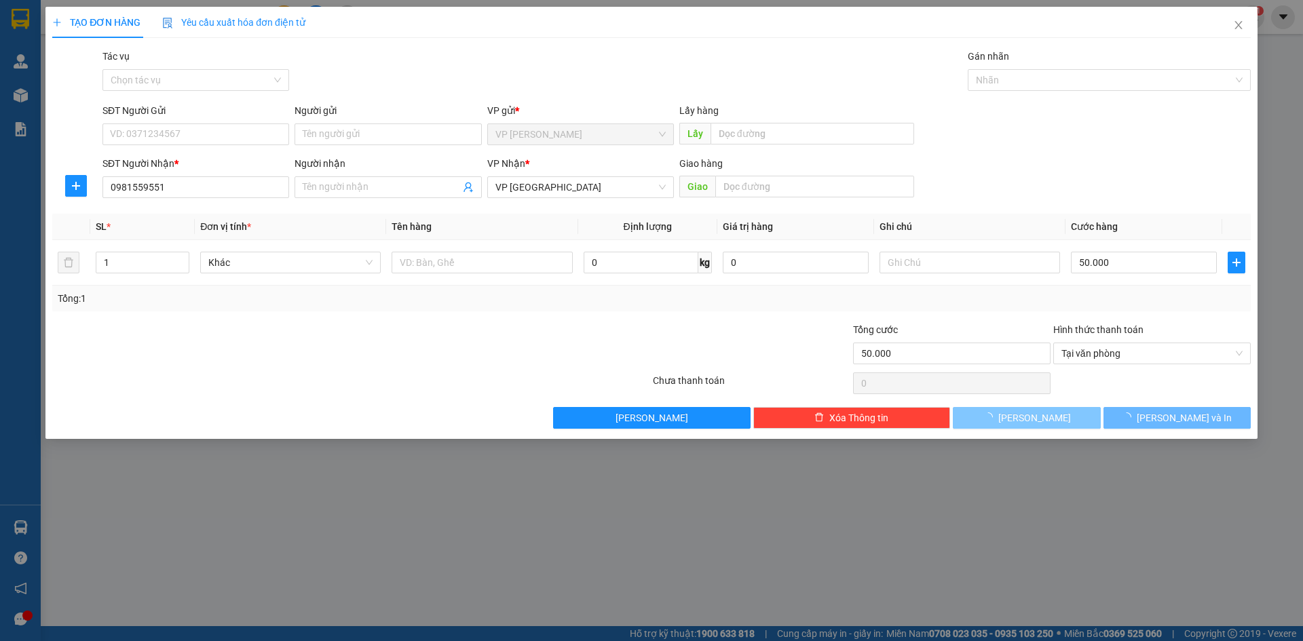
type input "0"
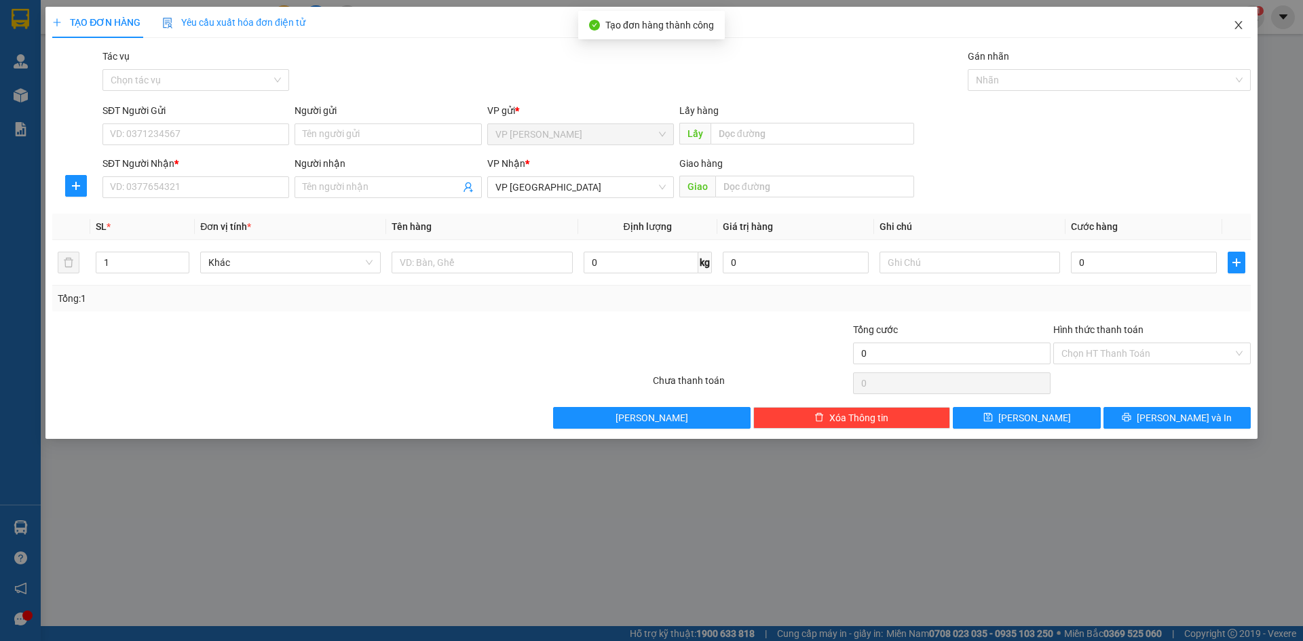
click at [1241, 27] on icon "close" at bounding box center [1238, 25] width 11 height 11
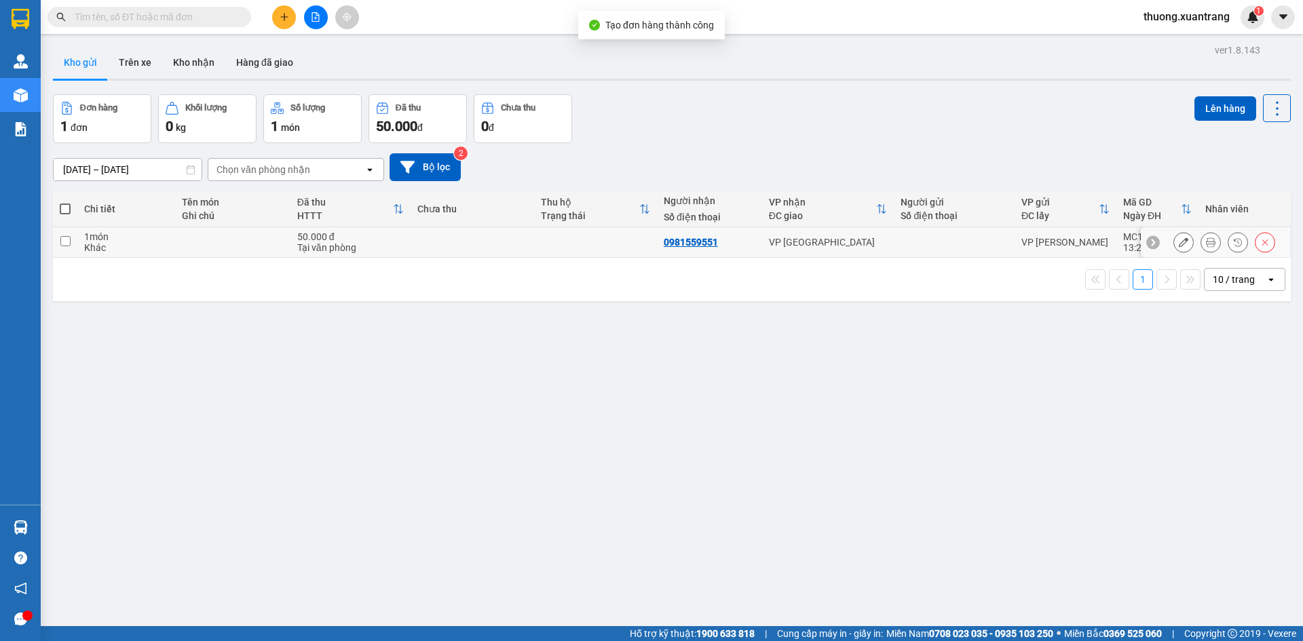
click at [1179, 243] on icon at bounding box center [1184, 243] width 10 height 10
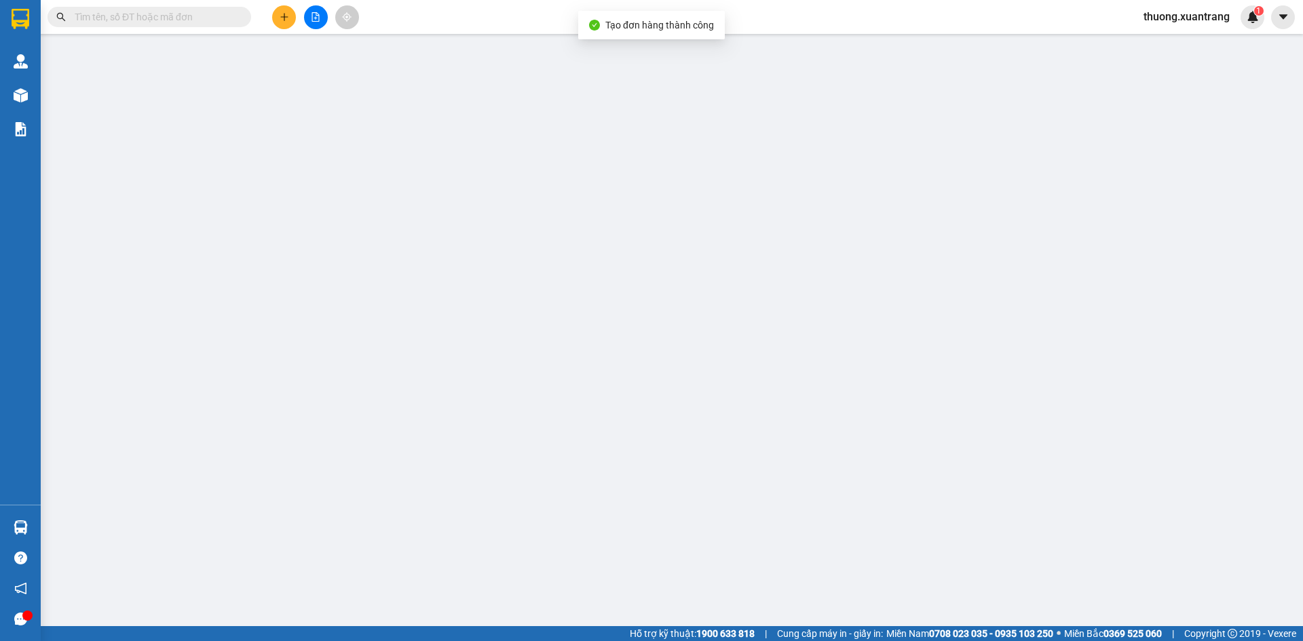
type input "0981559551"
type input "50.000"
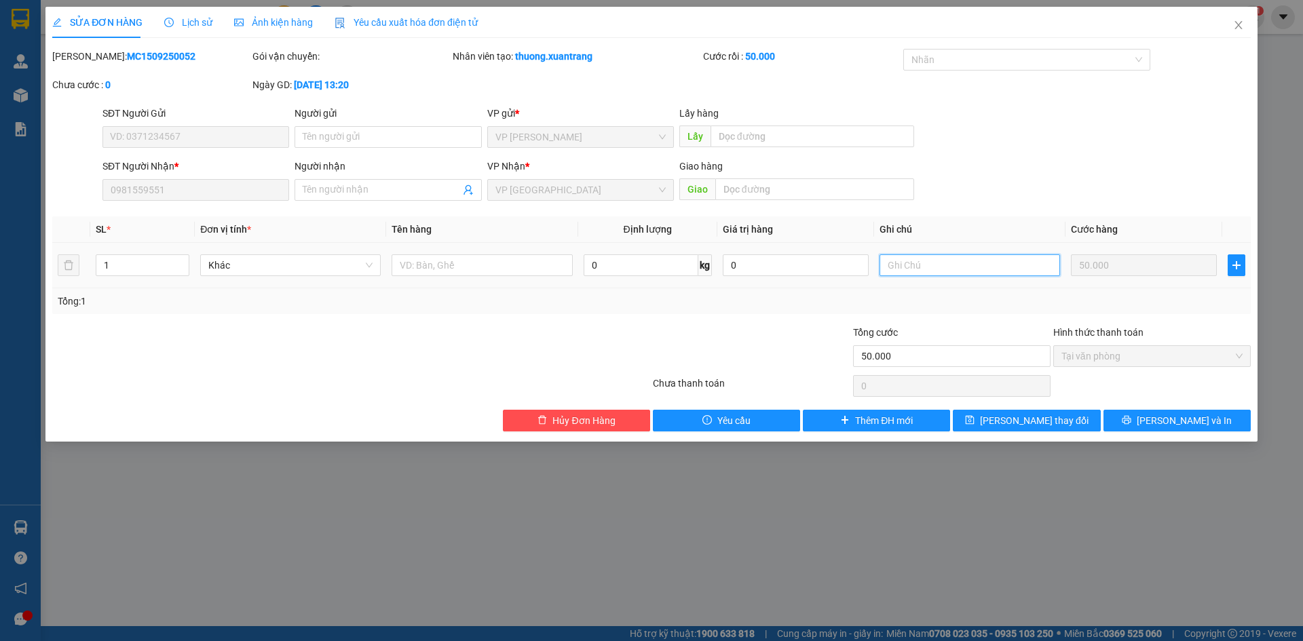
click at [918, 267] on input "text" at bounding box center [970, 266] width 181 height 22
type input "d"
type input "đi xe chú Việt Mốc"
click at [1036, 422] on span "Lưu thay đổi" at bounding box center [1034, 420] width 109 height 15
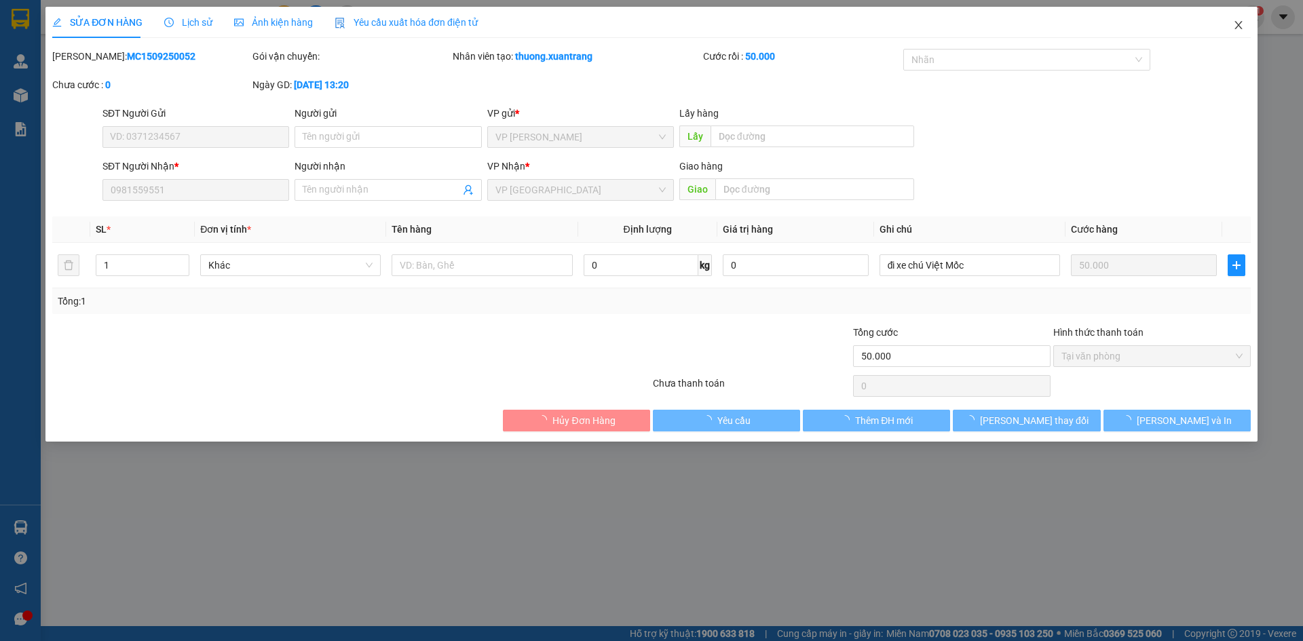
click at [1239, 20] on span "Close" at bounding box center [1239, 26] width 38 height 38
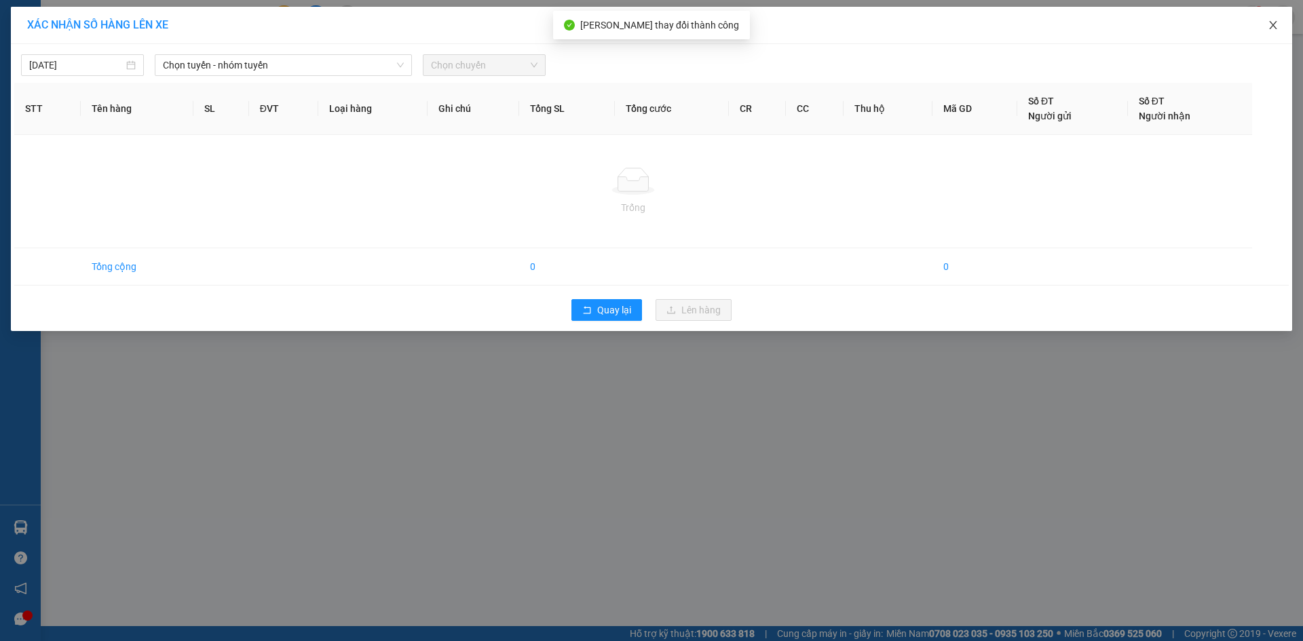
click at [1279, 21] on span "Close" at bounding box center [1273, 26] width 38 height 38
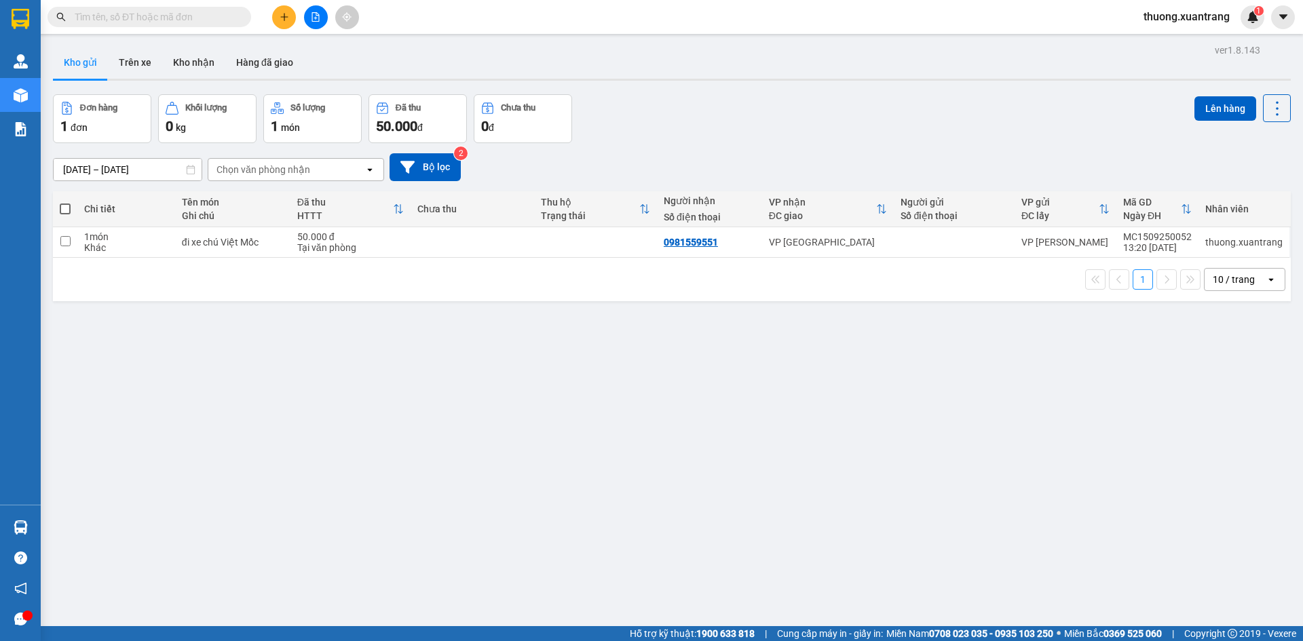
click at [506, 247] on td at bounding box center [472, 242] width 123 height 31
checkbox input "true"
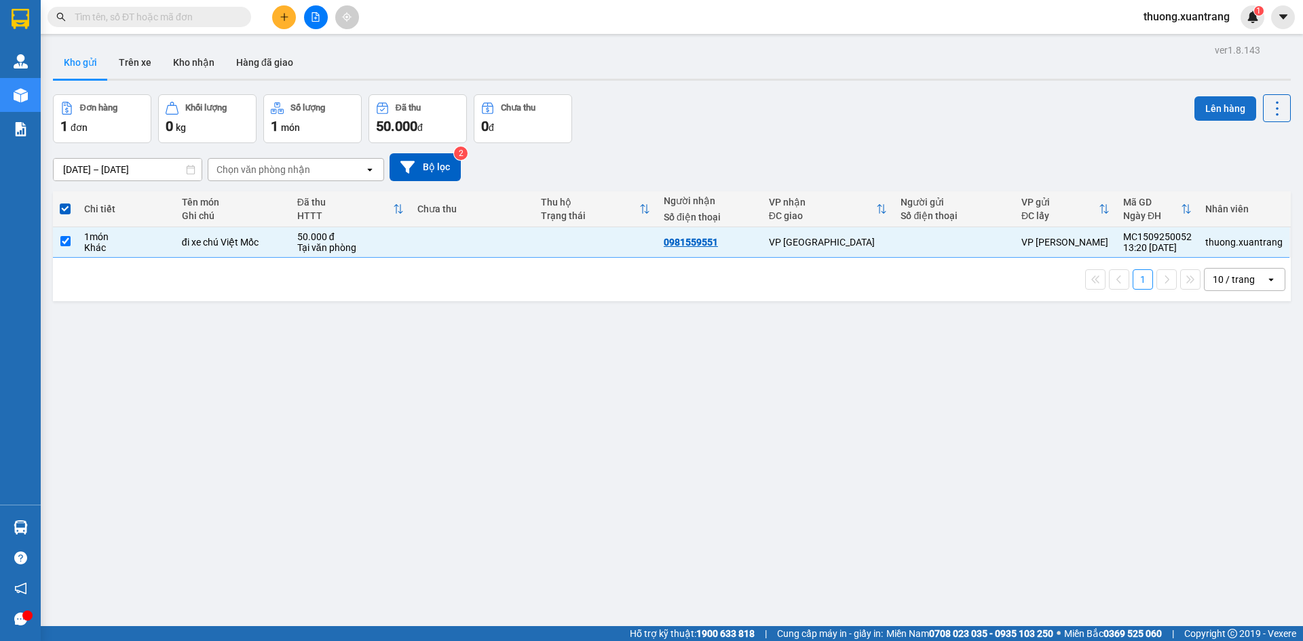
click at [1203, 106] on button "Lên hàng" at bounding box center [1226, 108] width 62 height 24
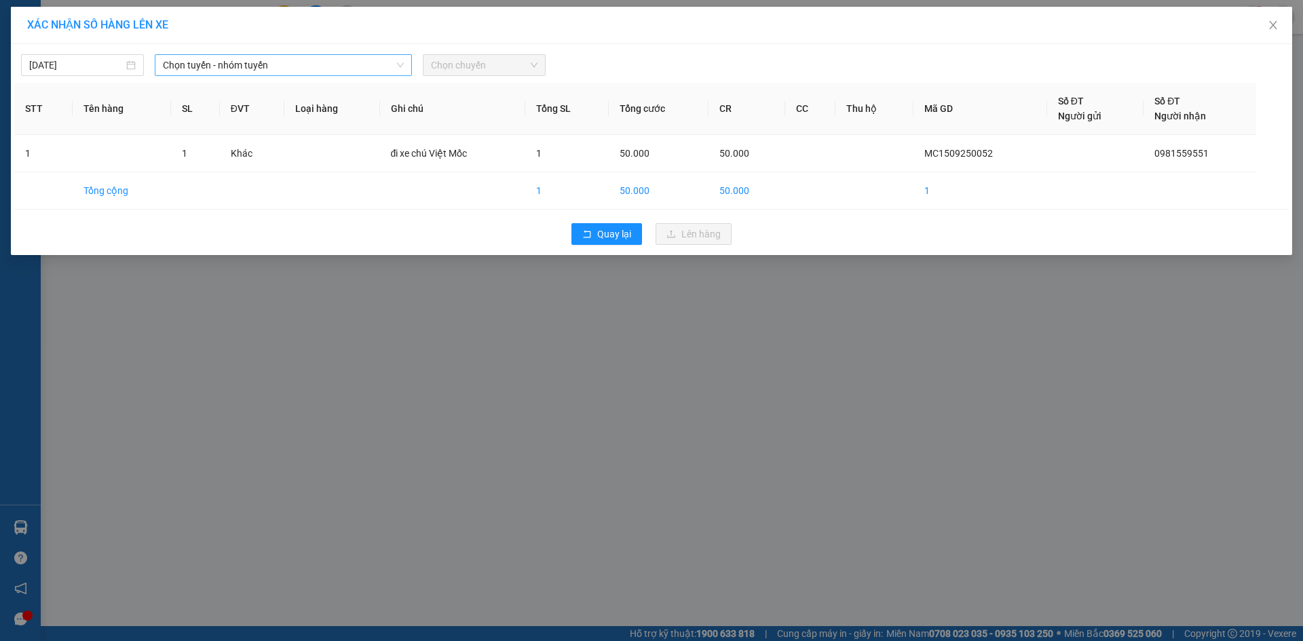
click at [255, 65] on span "Chọn tuyến - nhóm tuyến" at bounding box center [283, 65] width 241 height 20
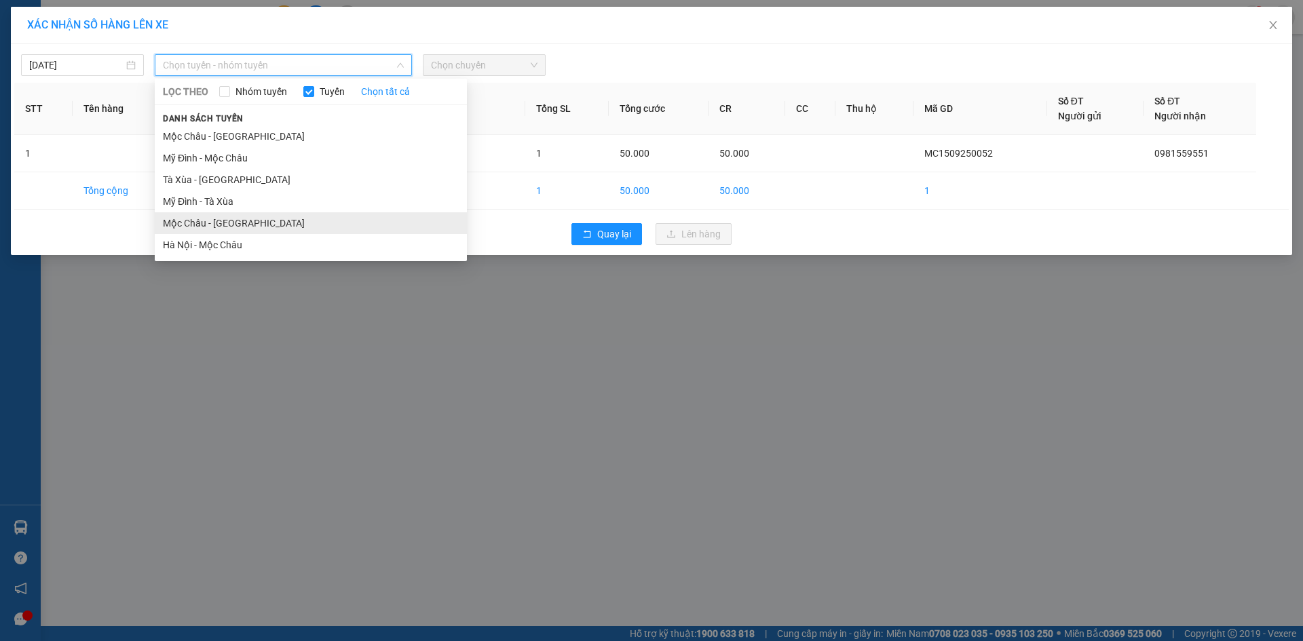
click at [244, 225] on li "Mộc Châu - Hà Nội" at bounding box center [311, 223] width 312 height 22
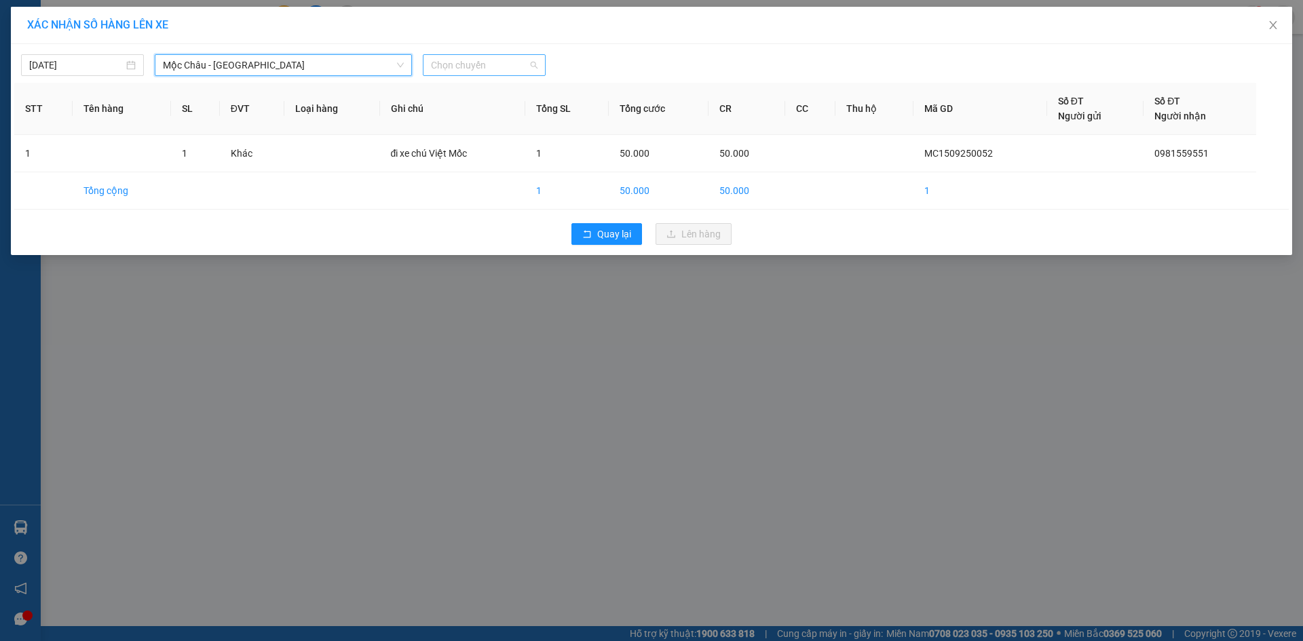
click at [533, 75] on span "Chọn chuyến" at bounding box center [484, 65] width 107 height 20
click at [476, 242] on div "14:00" at bounding box center [484, 241] width 106 height 15
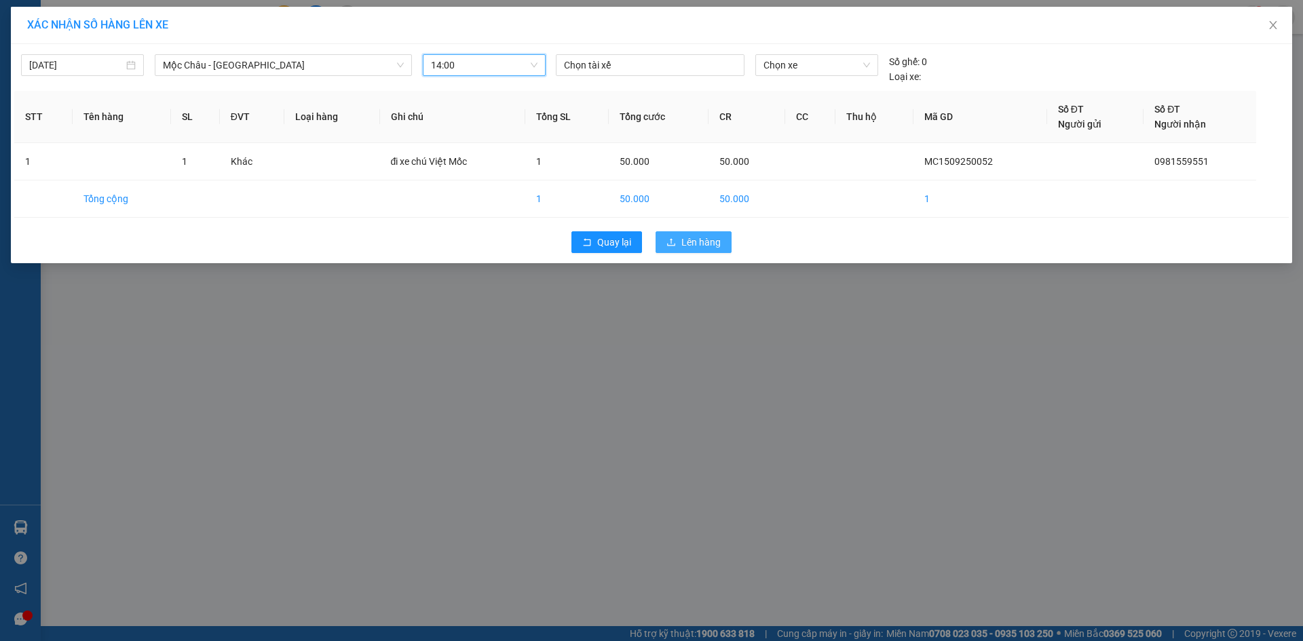
click at [717, 242] on span "Lên hàng" at bounding box center [700, 242] width 39 height 15
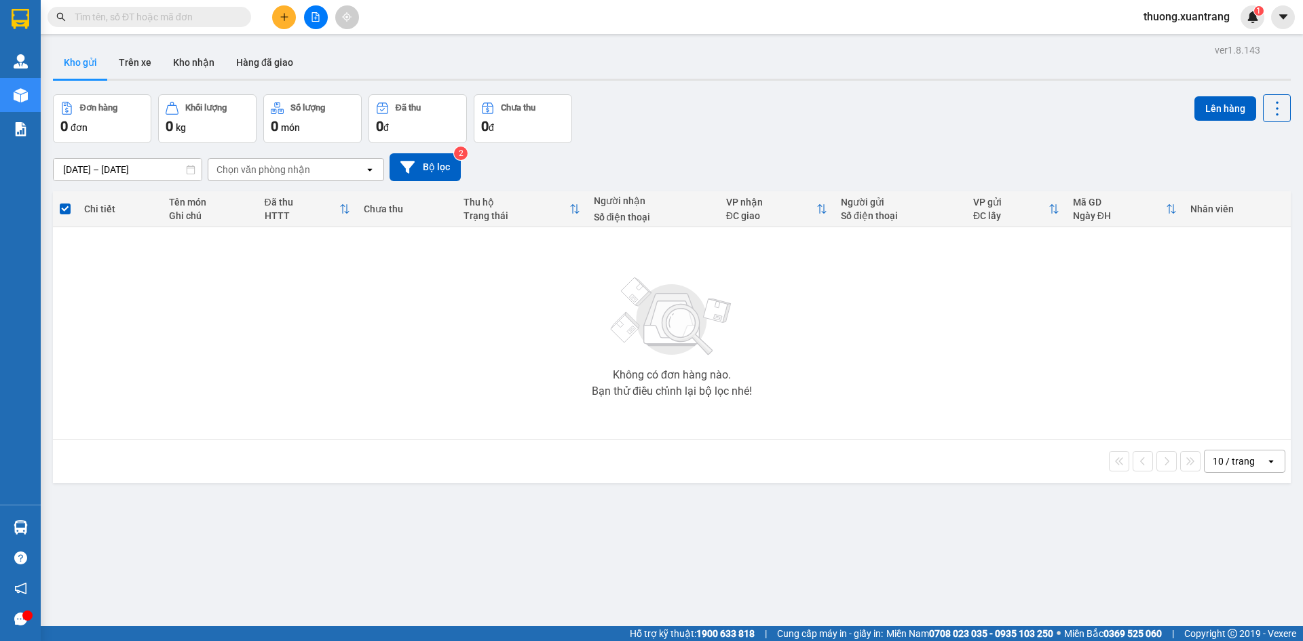
click at [223, 18] on input "text" at bounding box center [155, 17] width 160 height 15
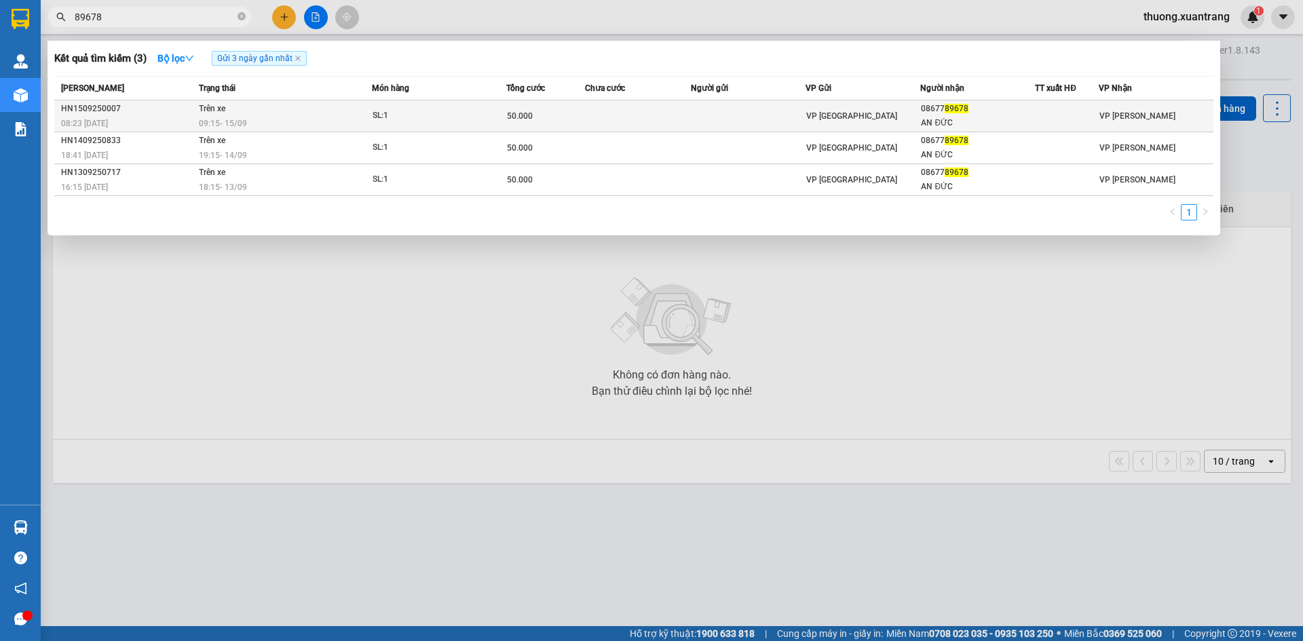
type input "89678"
click at [405, 103] on td "SL: 1" at bounding box center [439, 116] width 134 height 32
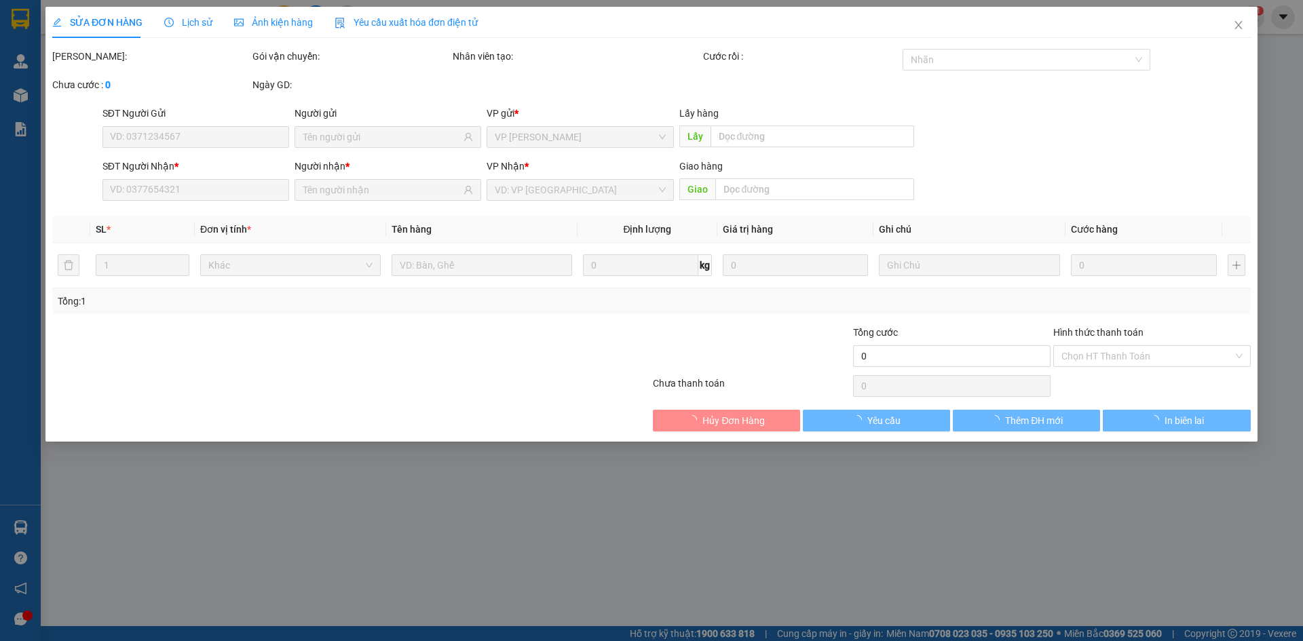
type input "0867789678"
type input "AN ĐỨC"
type input "50.000"
type input "0"
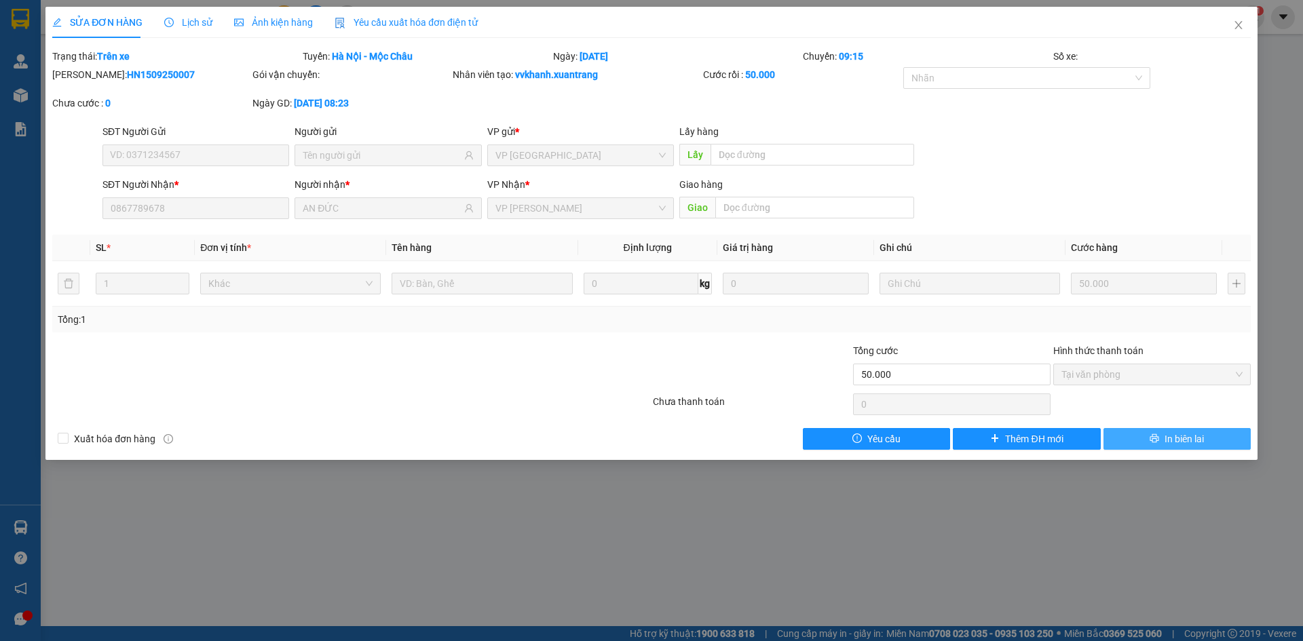
click at [1170, 448] on button "In biên lai" at bounding box center [1177, 439] width 147 height 22
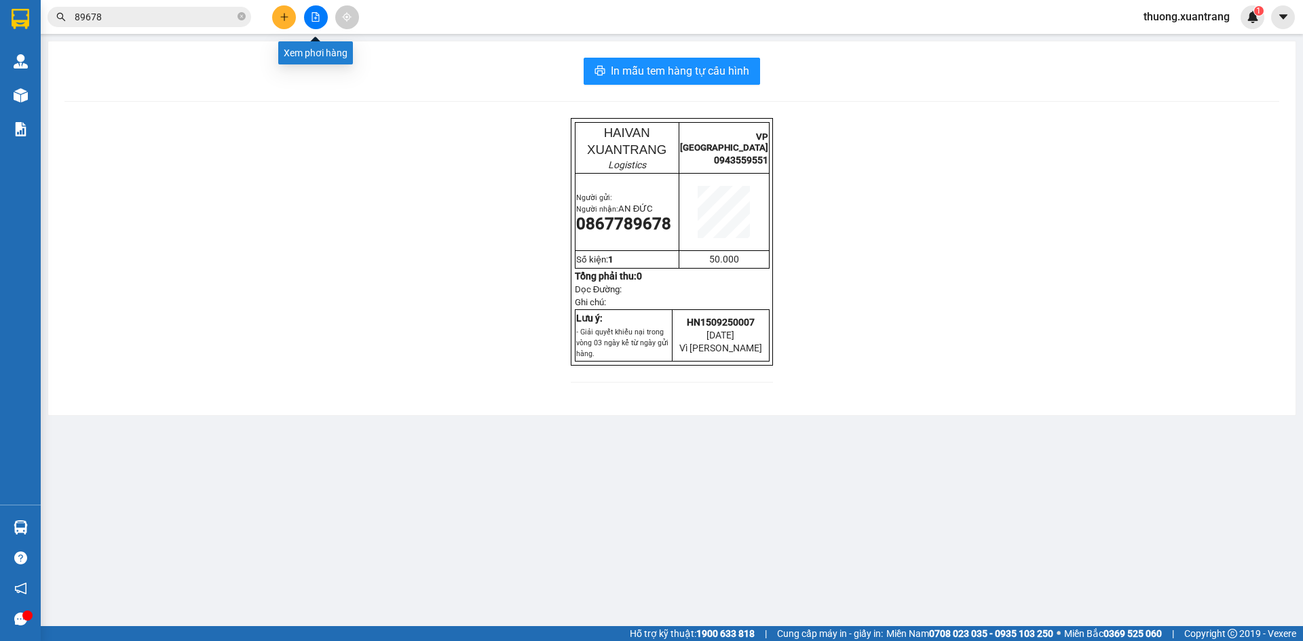
click at [319, 20] on button at bounding box center [316, 17] width 24 height 24
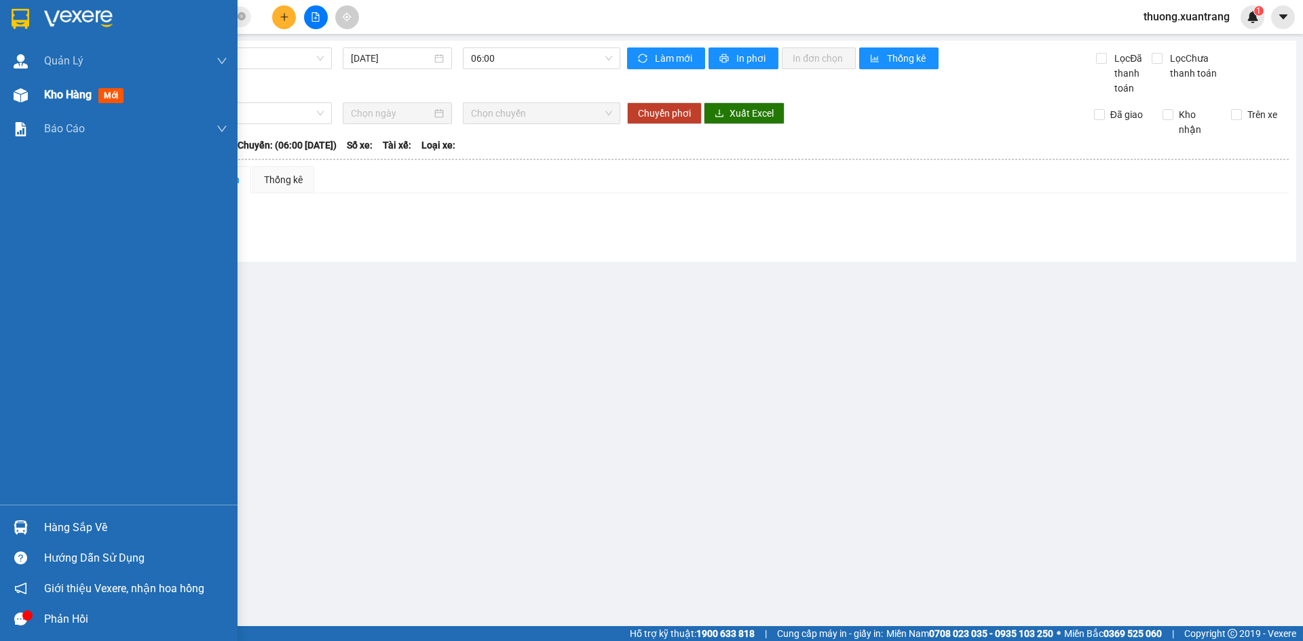
click at [31, 86] on div at bounding box center [21, 95] width 24 height 24
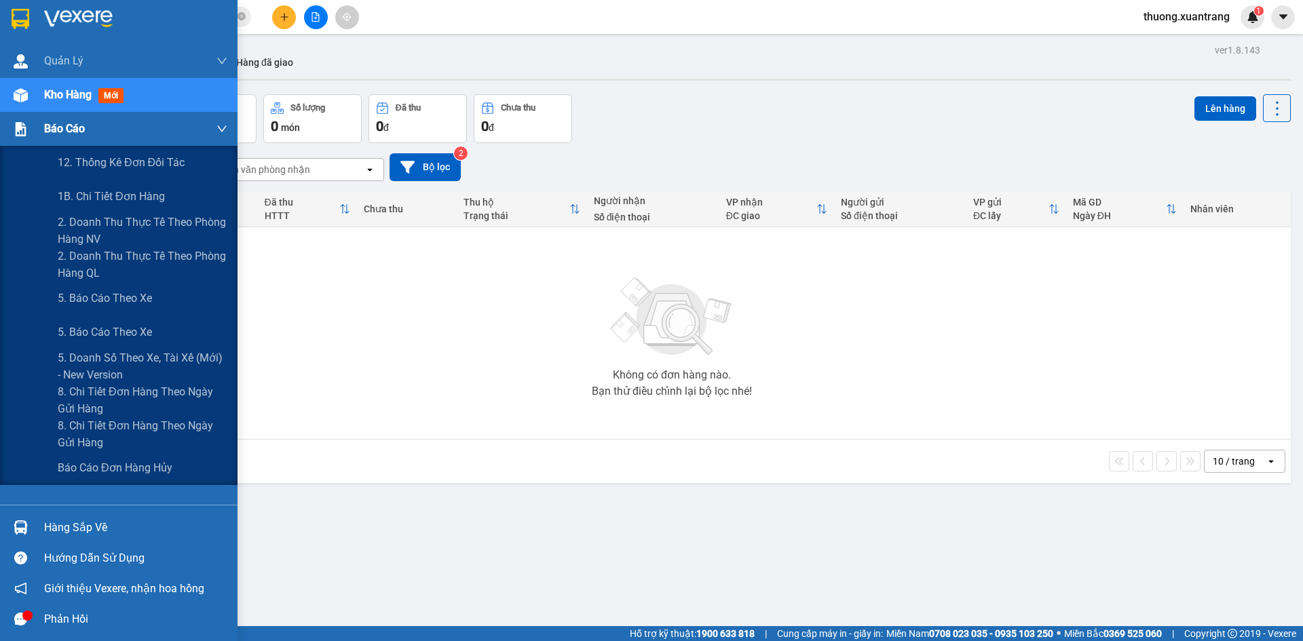
click at [6, 130] on div "Báo cáo" at bounding box center [119, 129] width 238 height 34
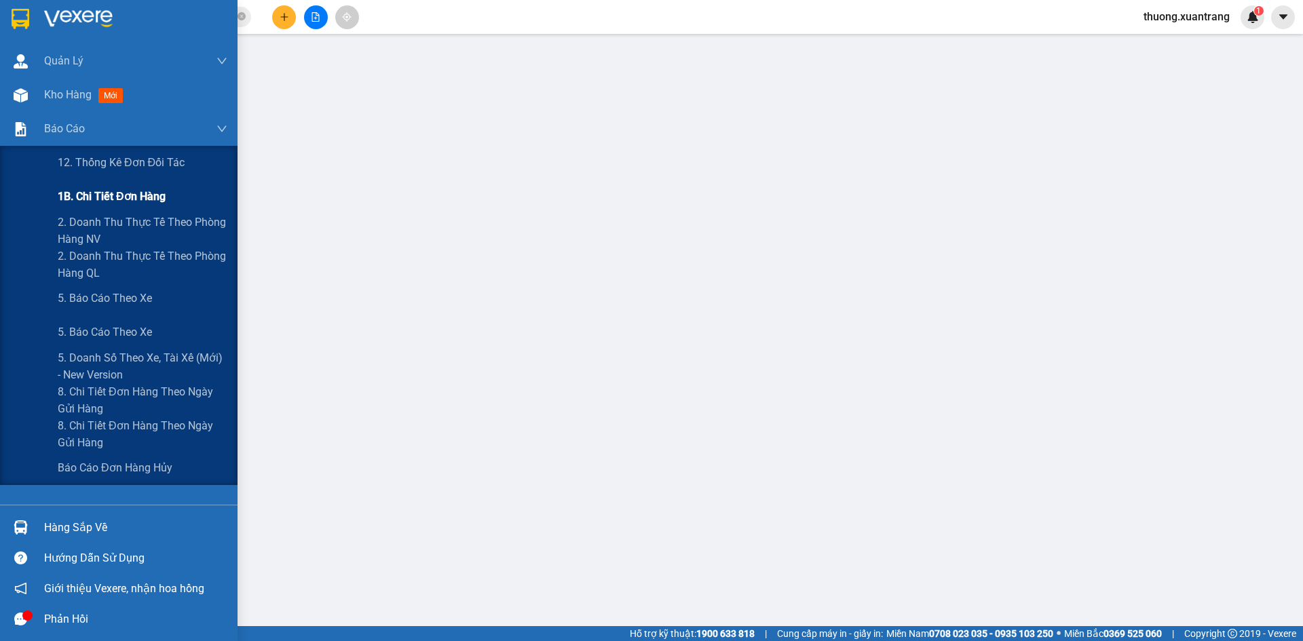
click at [126, 201] on span "1B. Chi tiết đơn hàng" at bounding box center [112, 196] width 108 height 17
